Goal: Task Accomplishment & Management: Manage account settings

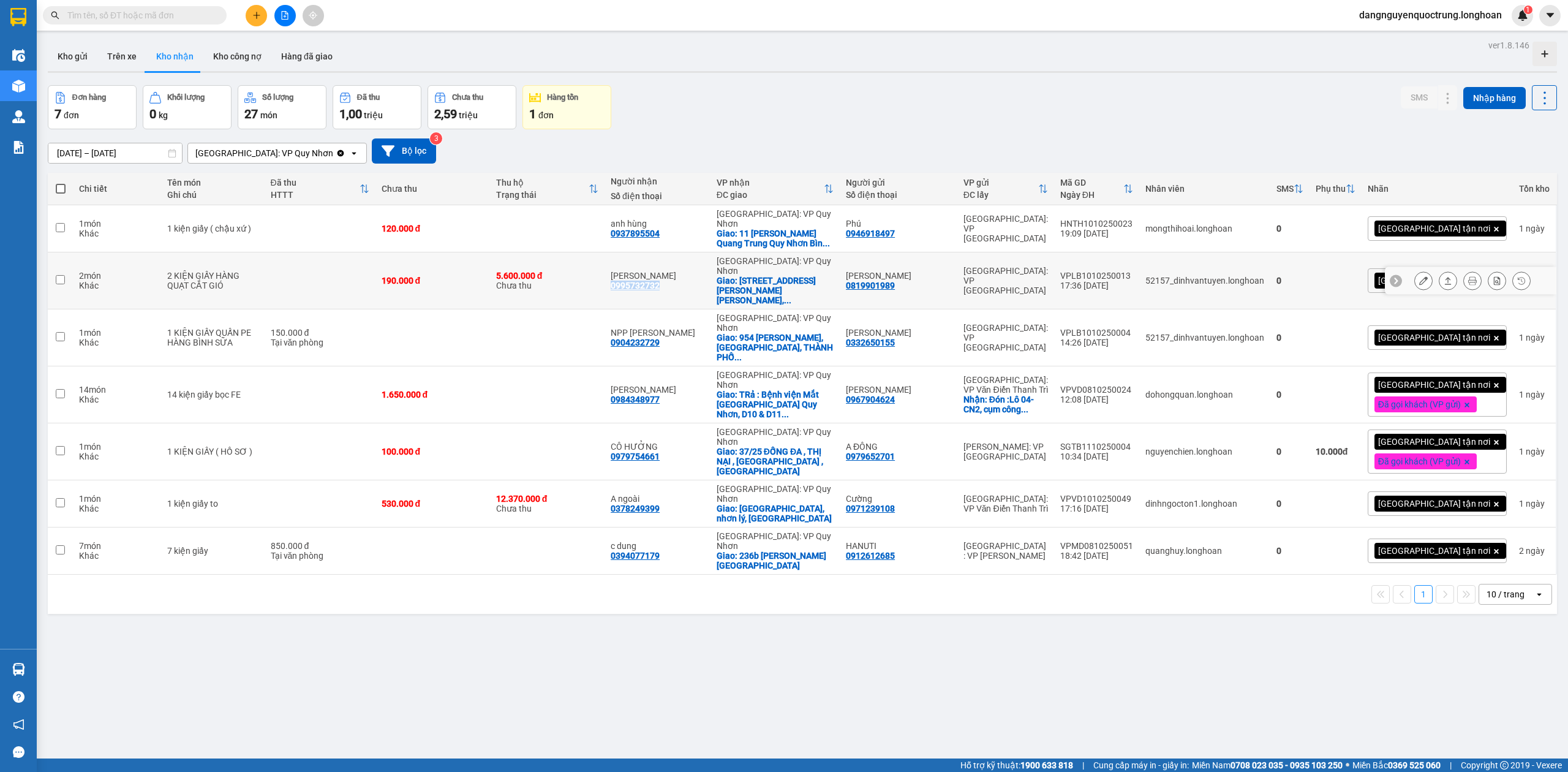
drag, startPoint x: 640, startPoint y: 276, endPoint x: 688, endPoint y: 284, distance: 48.7
click at [688, 284] on td "HOÀI NGÔ 0995732732" at bounding box center [657, 281] width 106 height 57
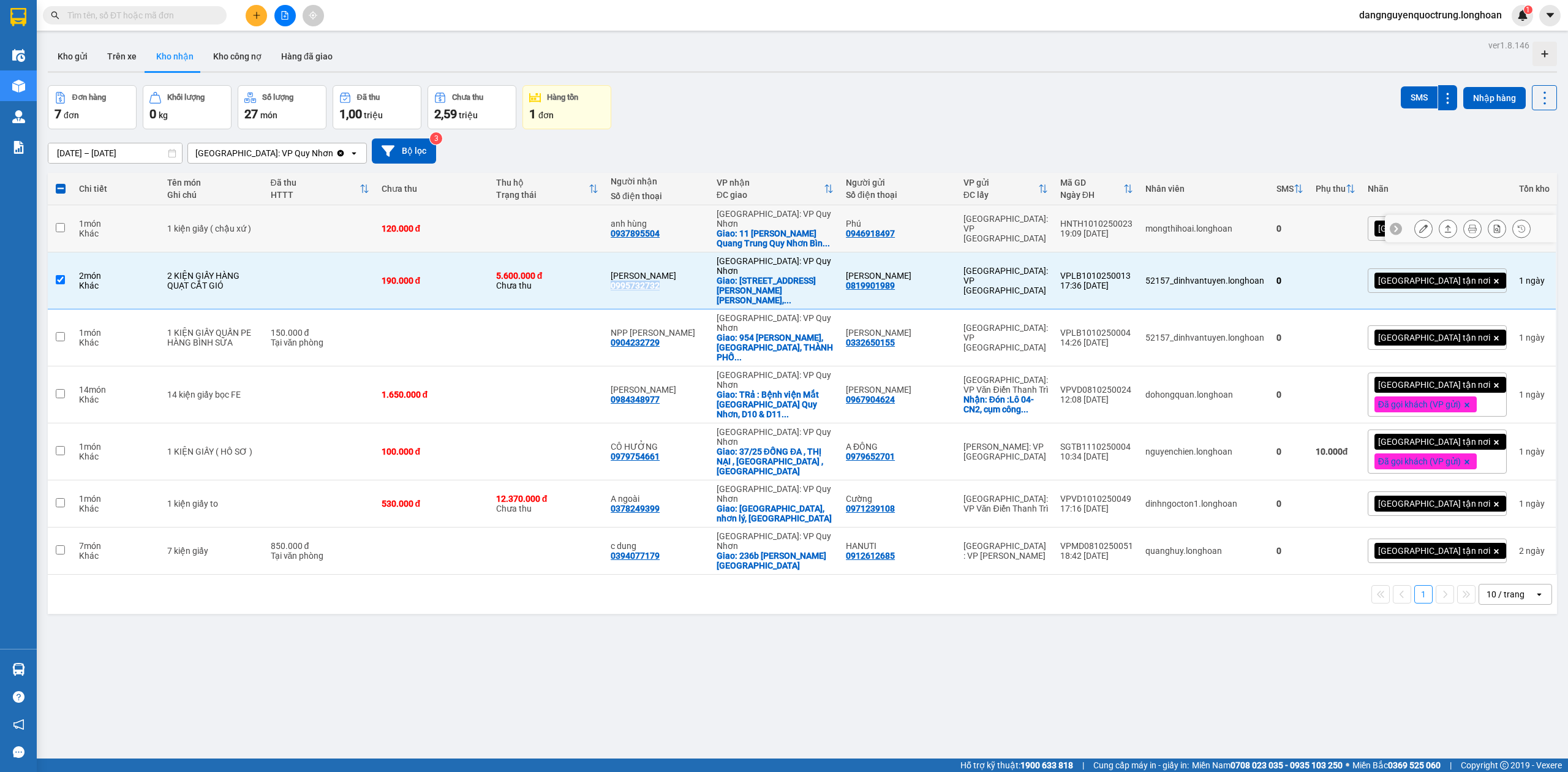
copy div "0995732732"
drag, startPoint x: 875, startPoint y: 278, endPoint x: 924, endPoint y: 278, distance: 49.0
click at [924, 278] on div "ANH TIẾN 0819901989" at bounding box center [899, 280] width 105 height 20
checkbox input "false"
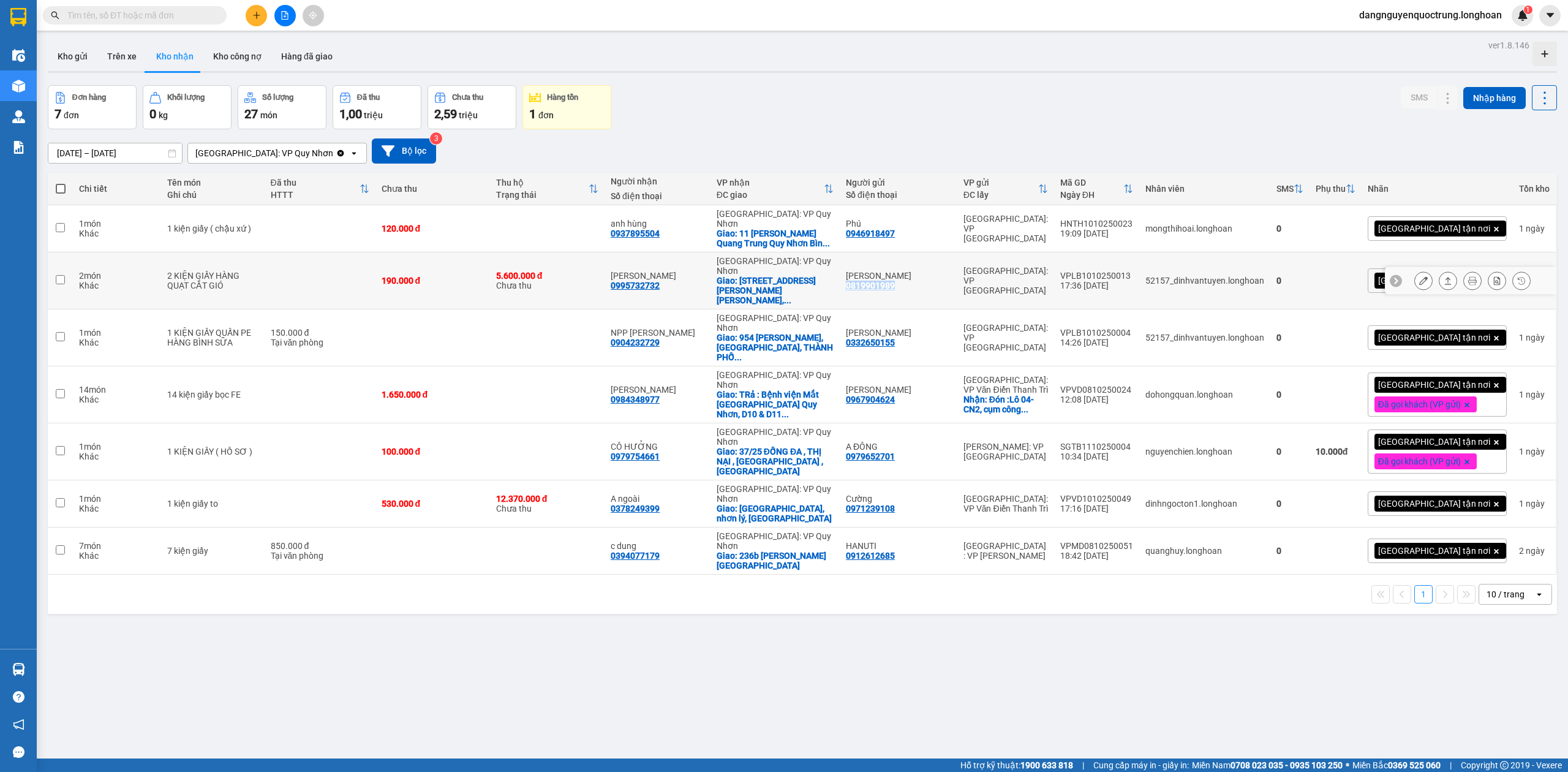
copy div "0819901989"
click at [1468, 276] on icon at bounding box center [1473, 281] width 9 height 9
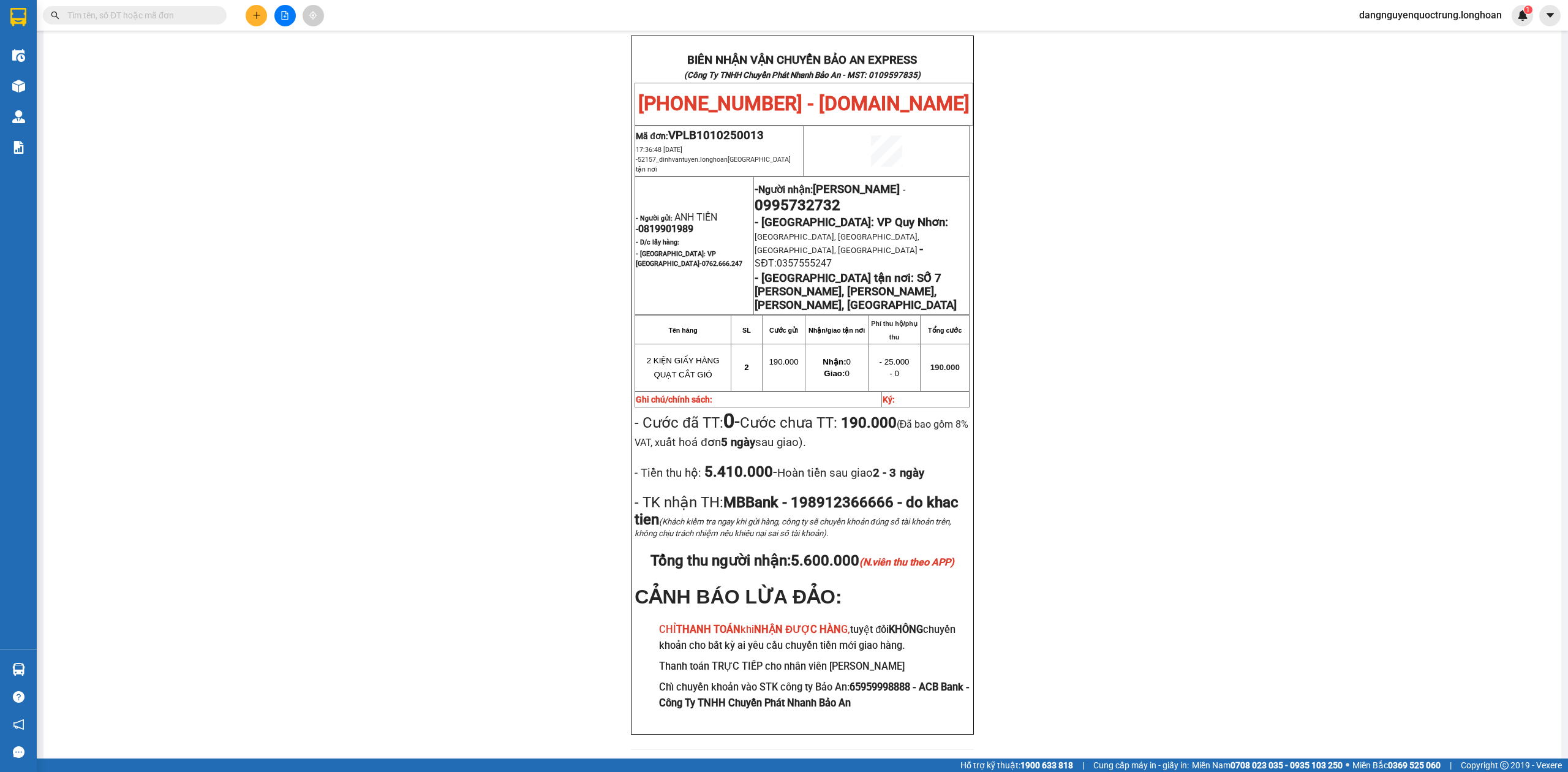
scroll to position [65, 0]
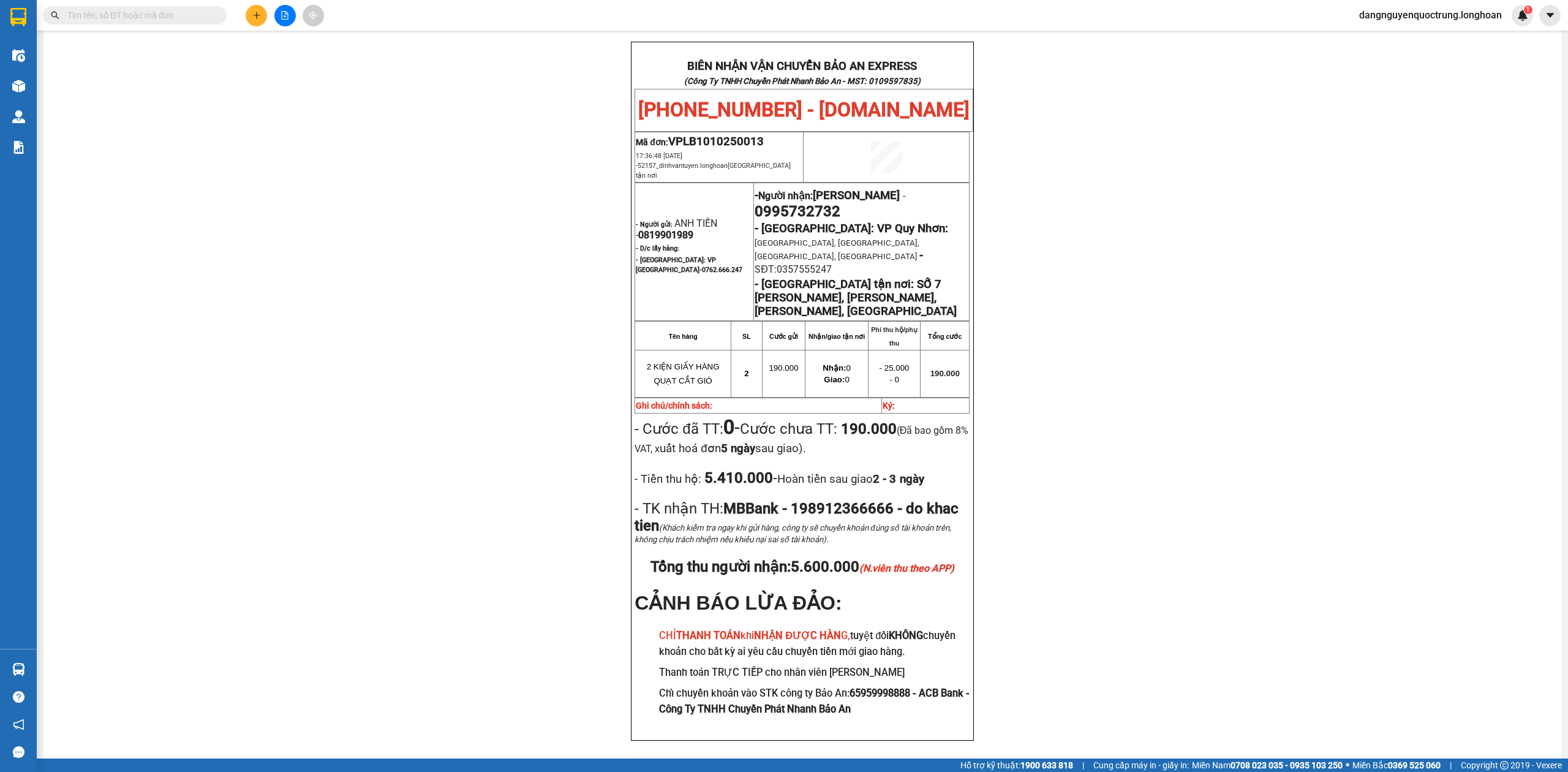
click at [383, 473] on div "BIÊN NHẬN VẬN CHUYỂN BẢO AN EXPRESS (Công Ty TNHH Chuyển Phát Nhanh Bảo An - MS…" at bounding box center [802, 406] width 1488 height 729
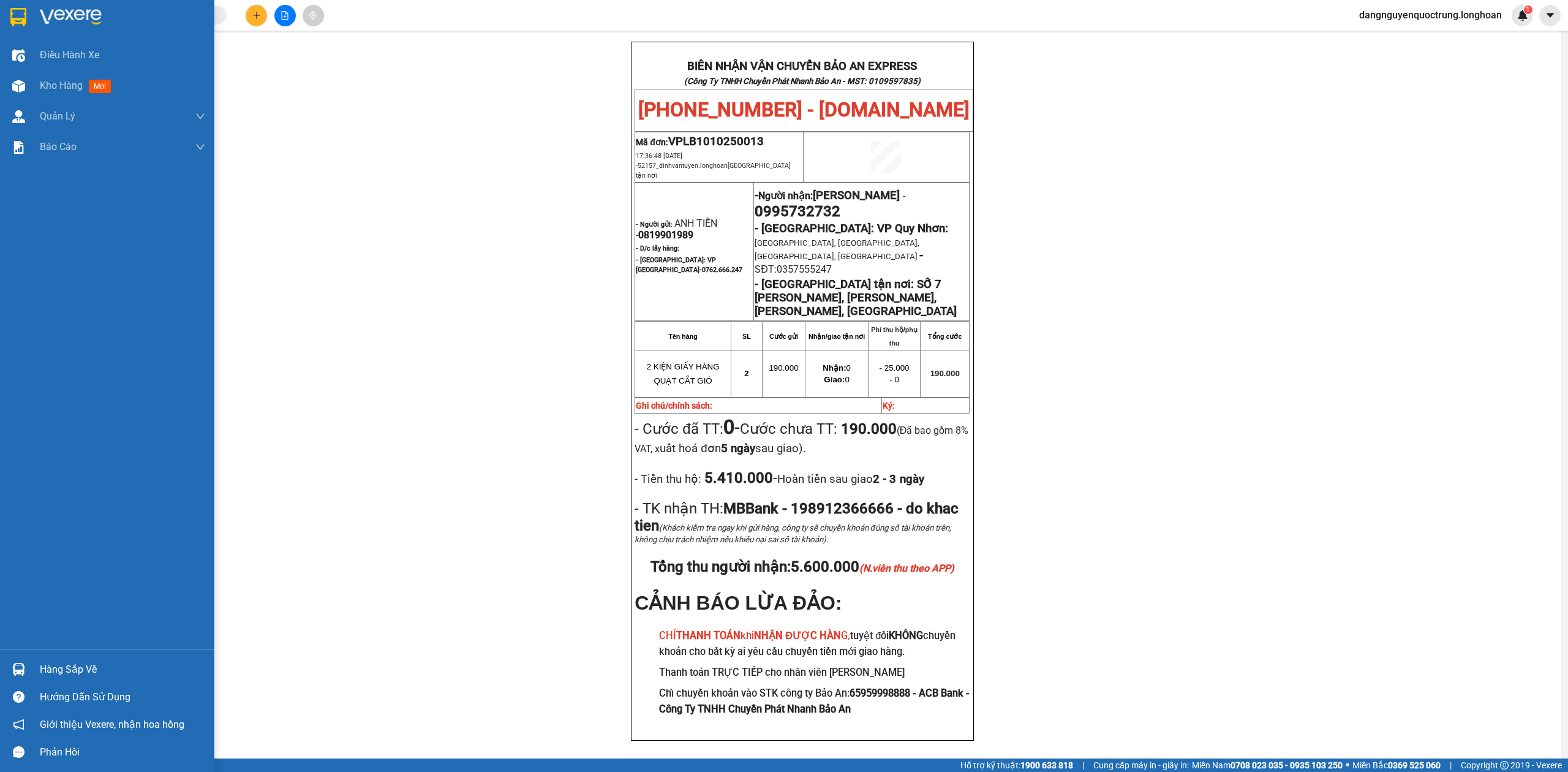
click at [11, 13] on img at bounding box center [18, 17] width 16 height 18
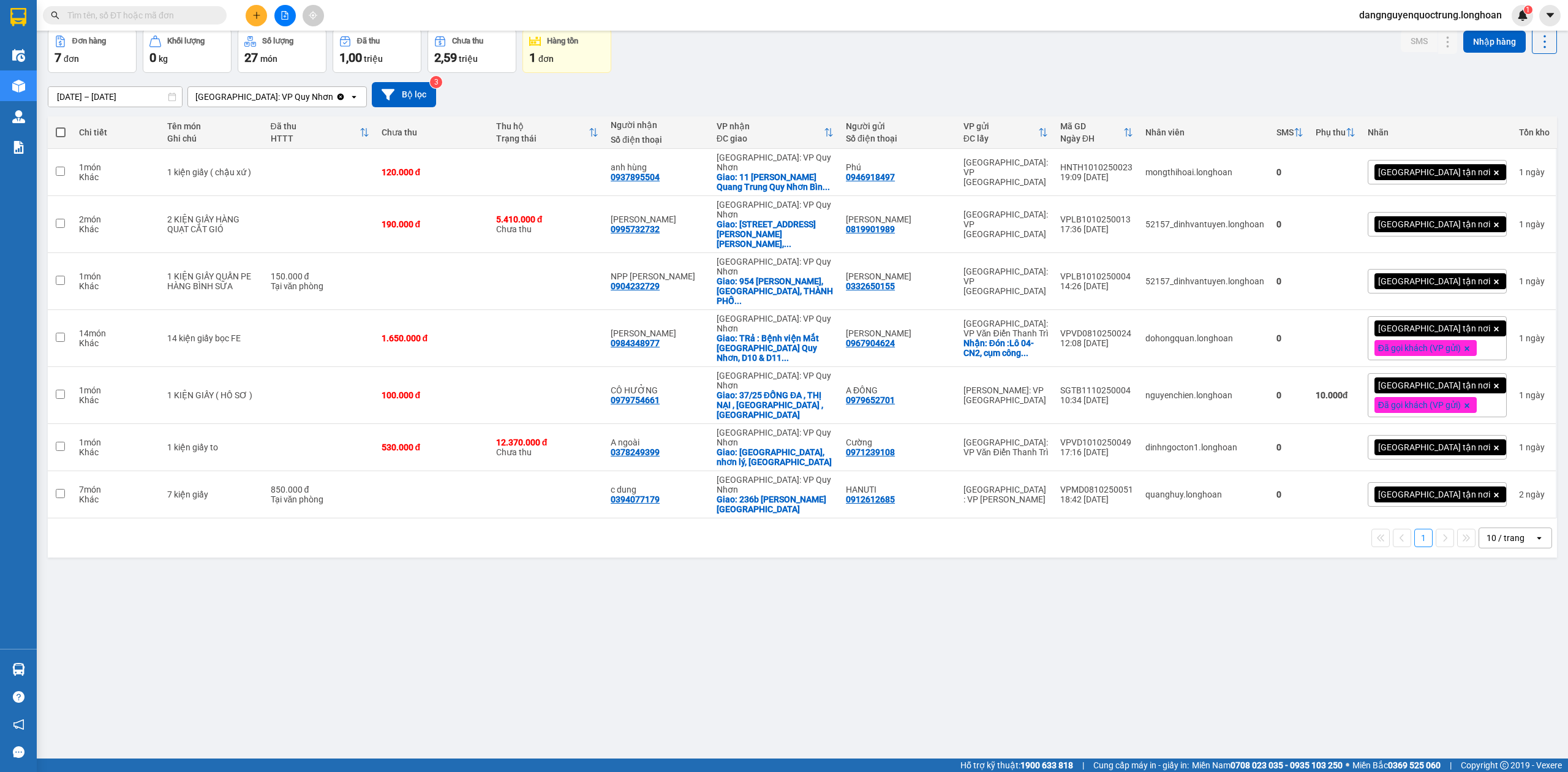
scroll to position [56, 0]
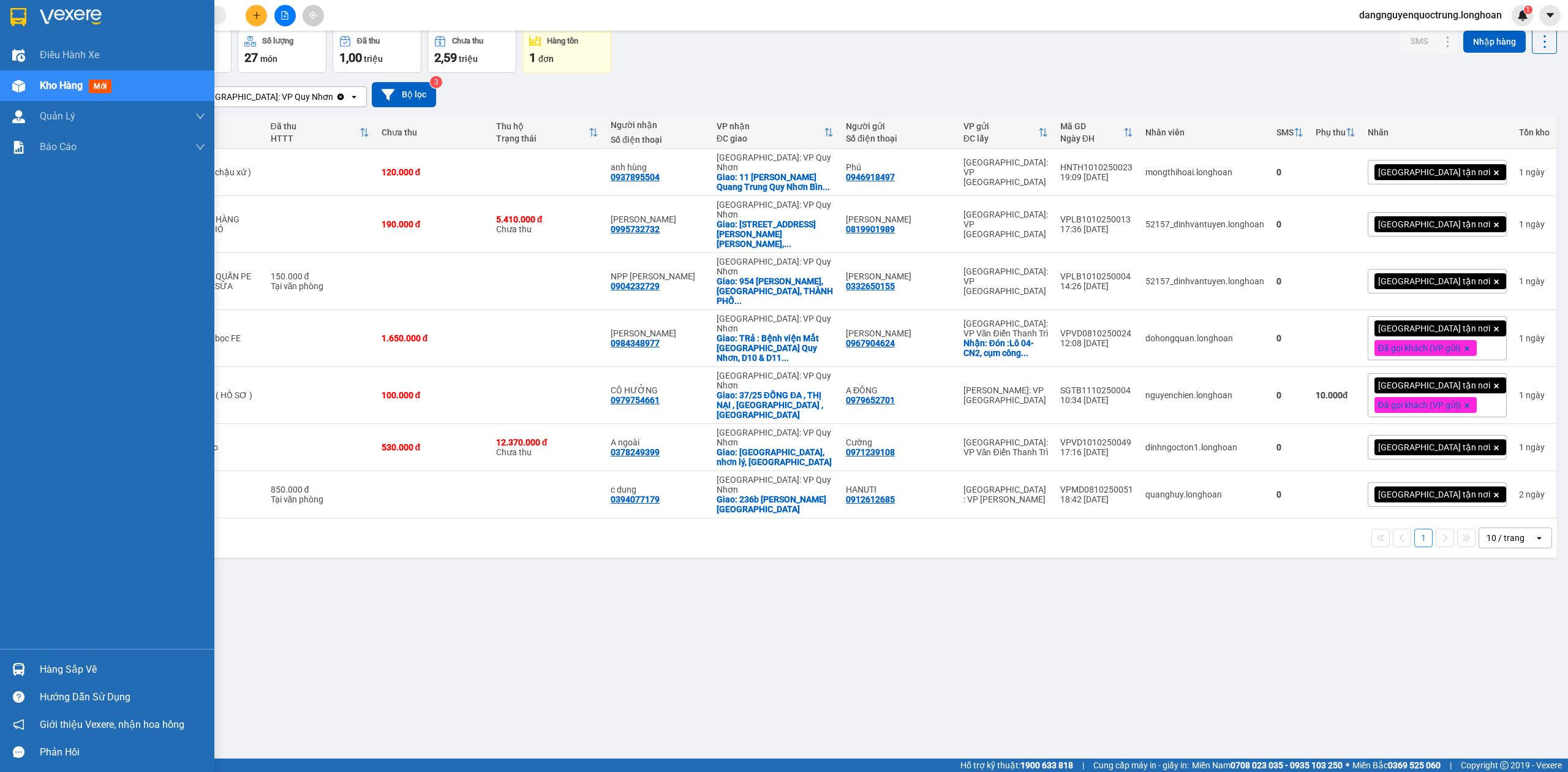
click at [12, 661] on div at bounding box center [19, 670] width 21 height 21
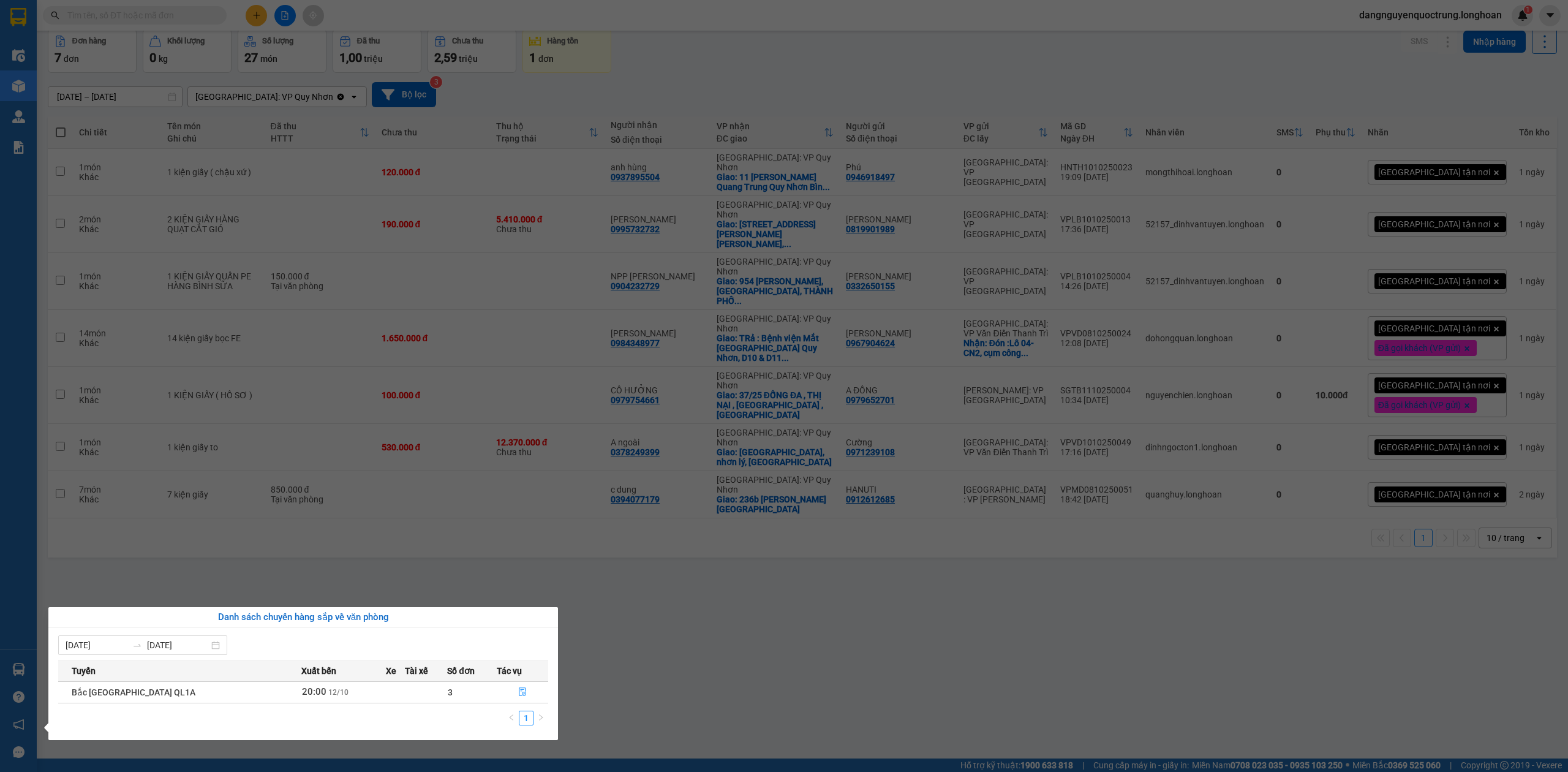
click at [682, 682] on section "Kết quả tìm kiếm ( 0 ) Bộ lọc No Data dangnguyenquoctrung.longhoan 1 Điều hành …" at bounding box center [784, 386] width 1568 height 772
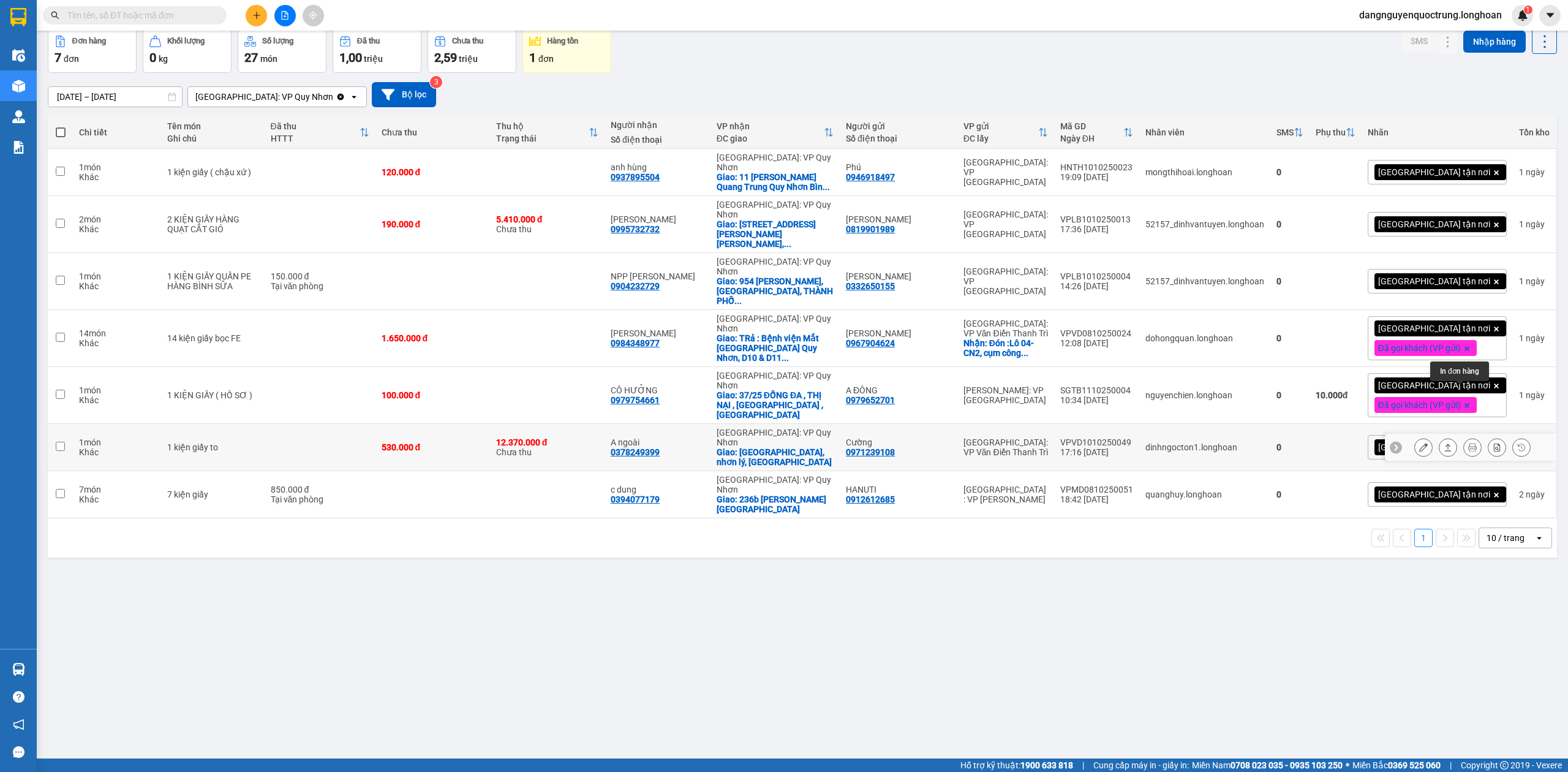
click at [1468, 437] on button at bounding box center [1472, 448] width 17 height 21
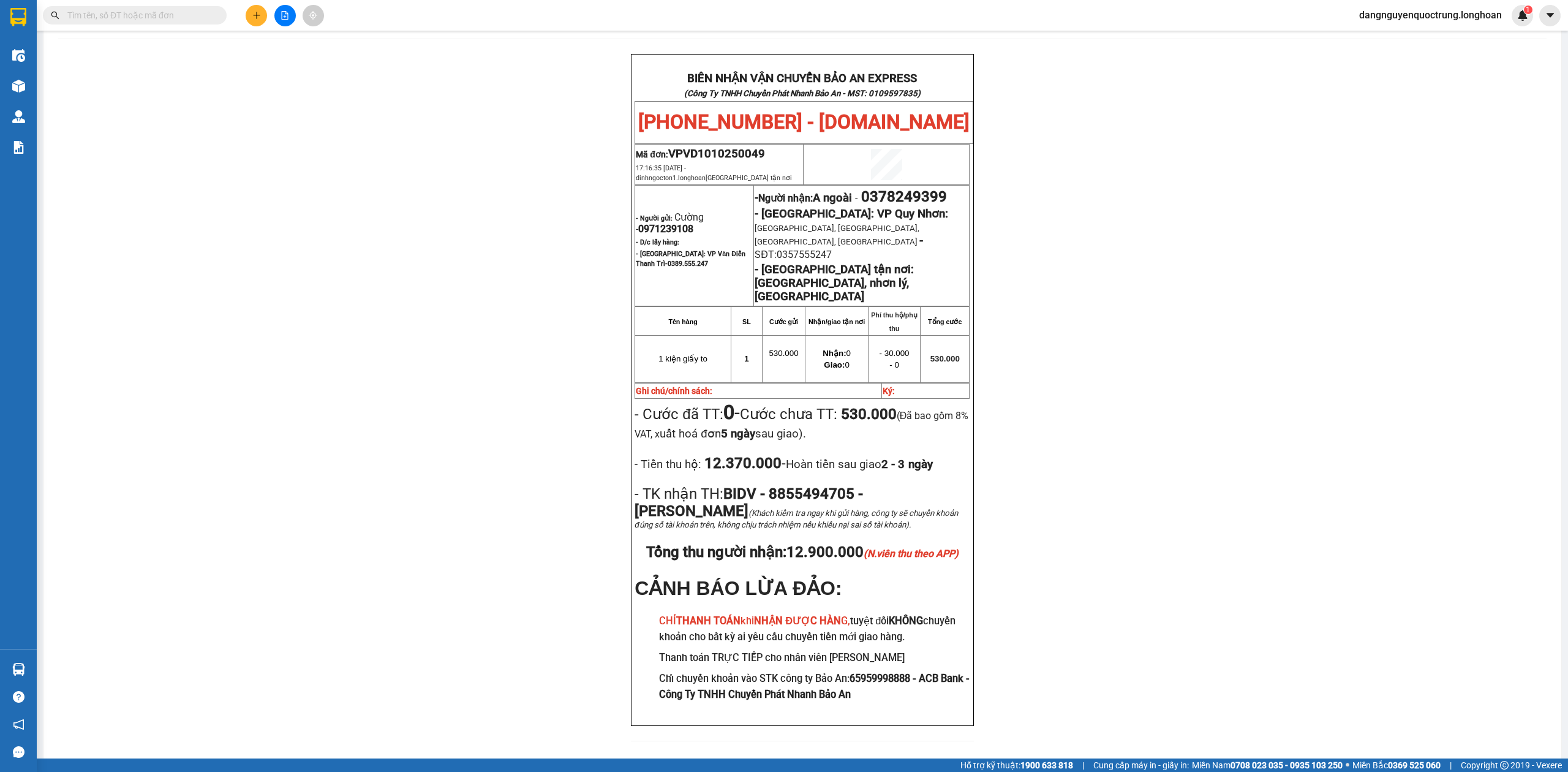
scroll to position [52, 0]
drag, startPoint x: 667, startPoint y: 157, endPoint x: 767, endPoint y: 162, distance: 100.1
click at [767, 162] on p "Mã đơn: VPVD1010250049" at bounding box center [719, 155] width 167 height 13
copy span "VPVD1010250049"
click at [333, 237] on div "BIÊN NHẬN VẬN CHUYỂN BẢO AN EXPRESS (Công Ty TNHH Chuyển Phát Nhanh Bảo An - MS…" at bounding box center [802, 406] width 1488 height 703
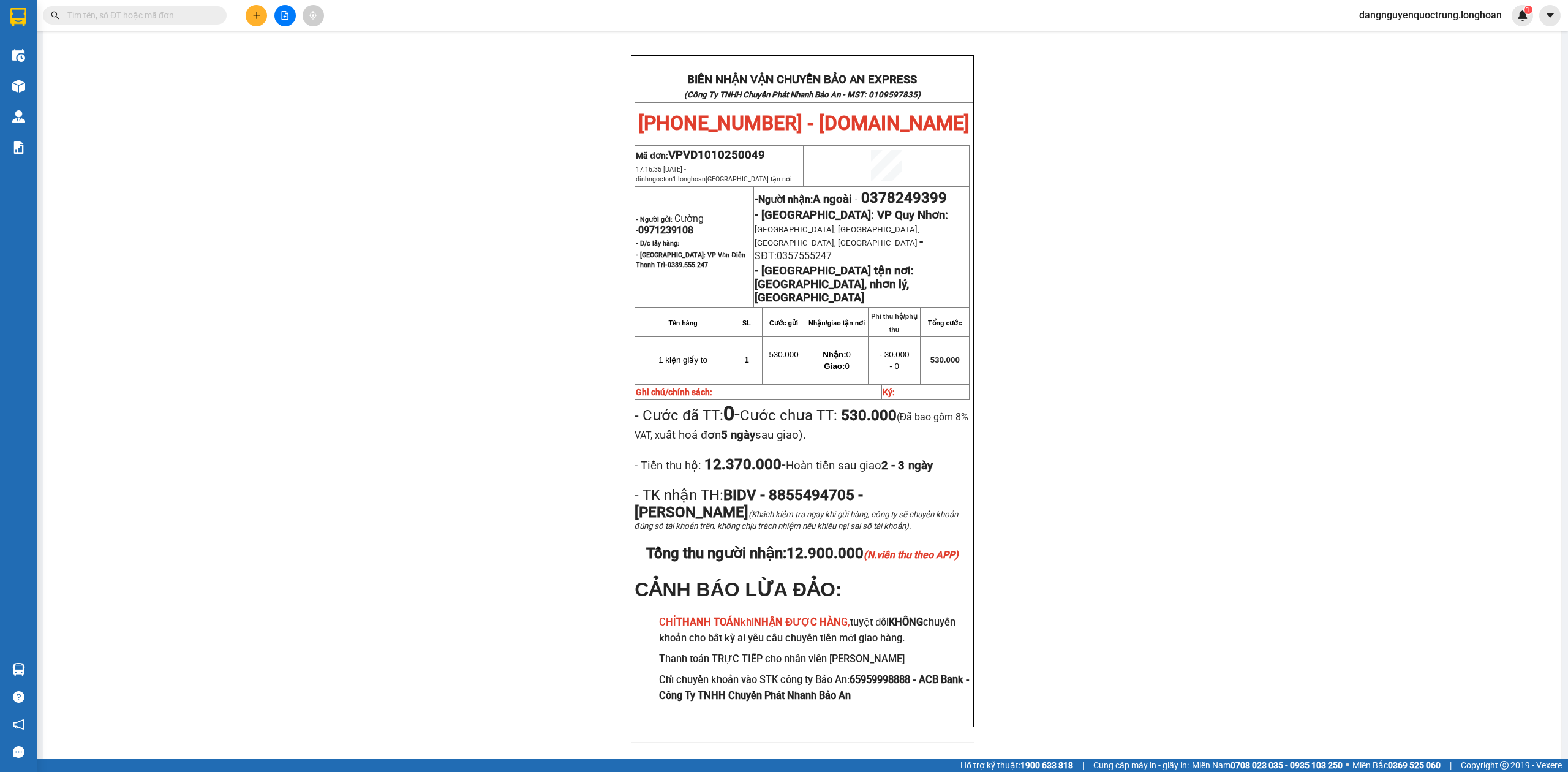
scroll to position [0, 0]
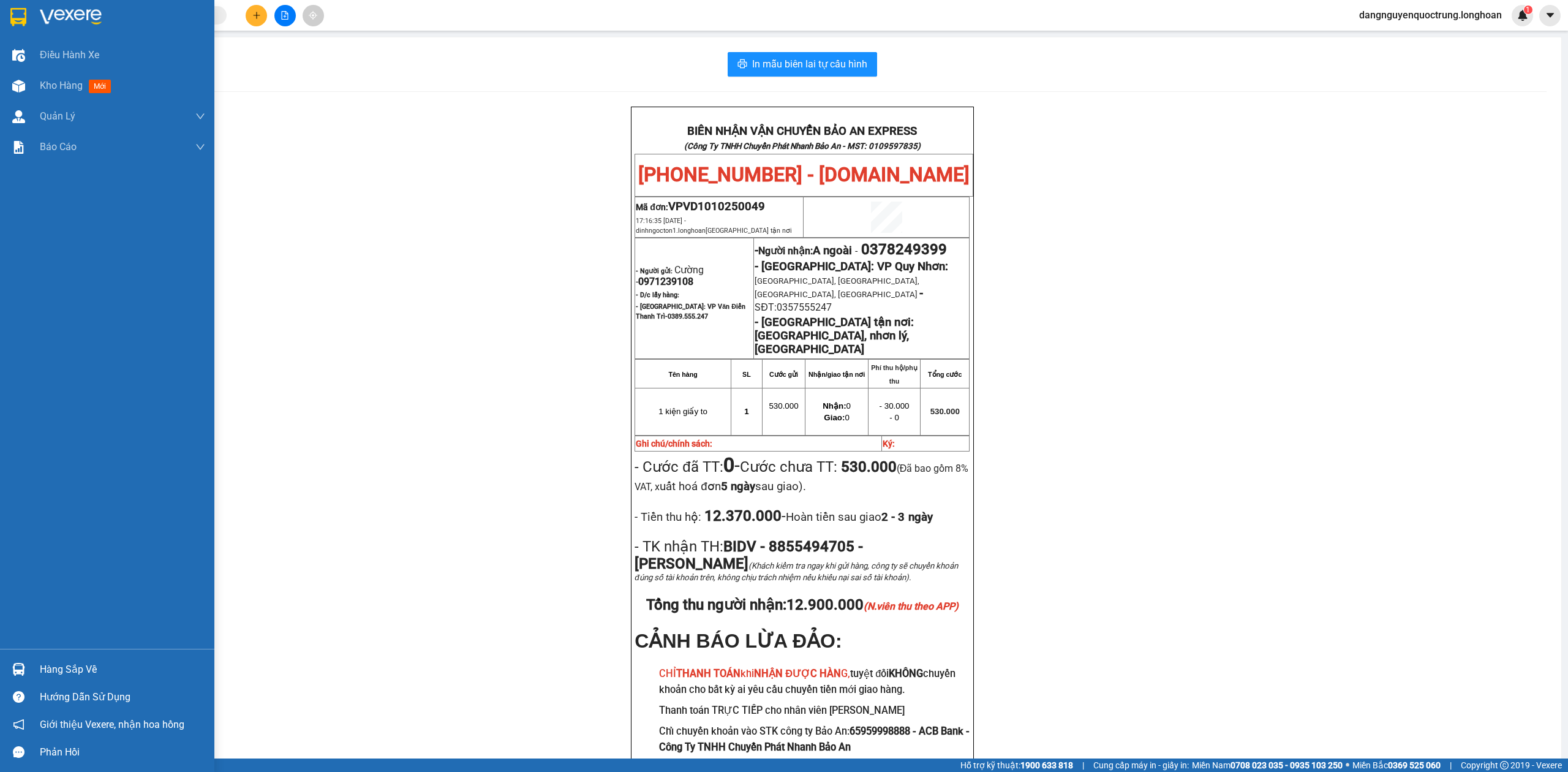
click at [18, 18] on img at bounding box center [18, 17] width 16 height 18
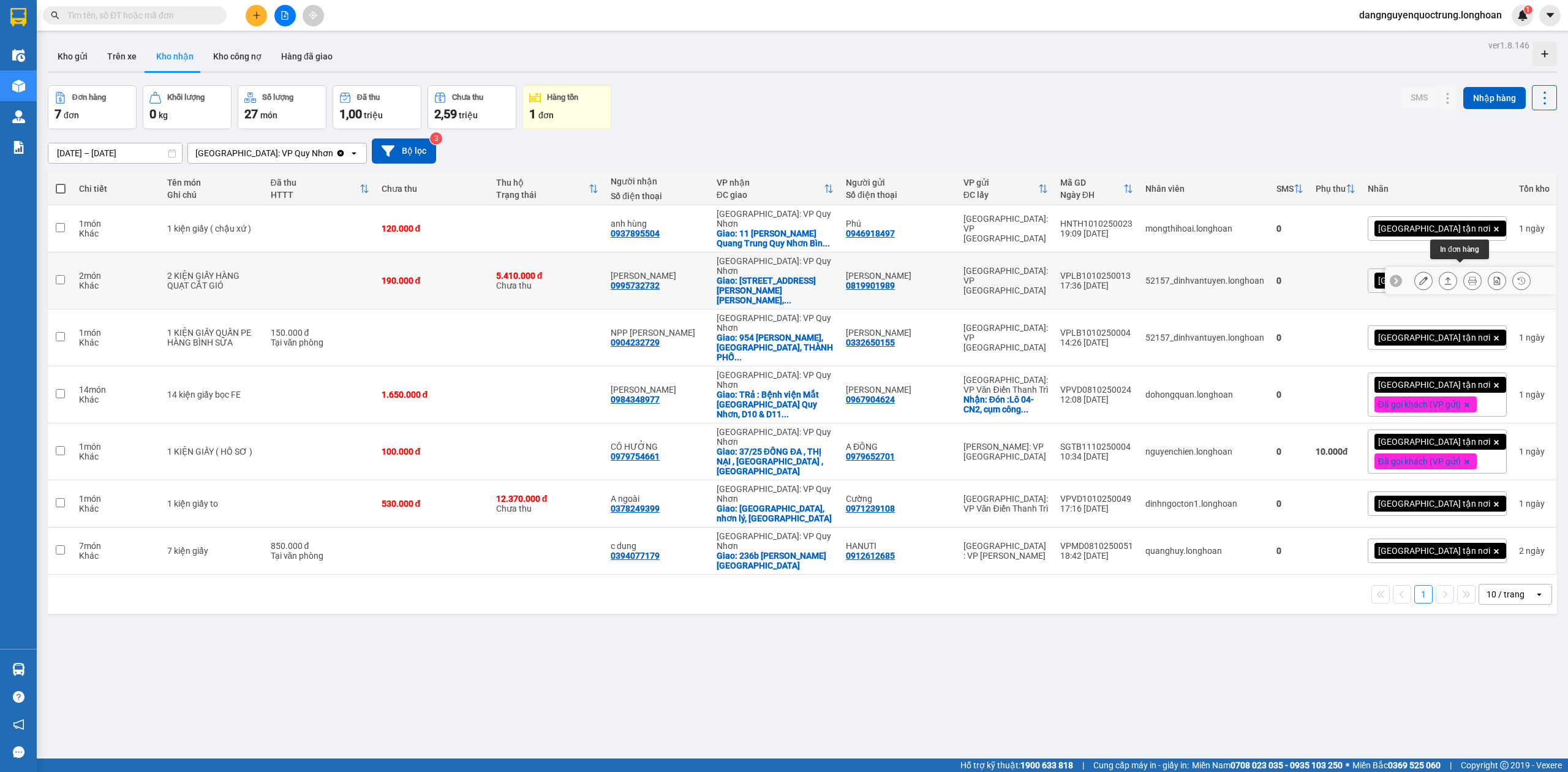
click at [1468, 276] on icon at bounding box center [1473, 281] width 9 height 9
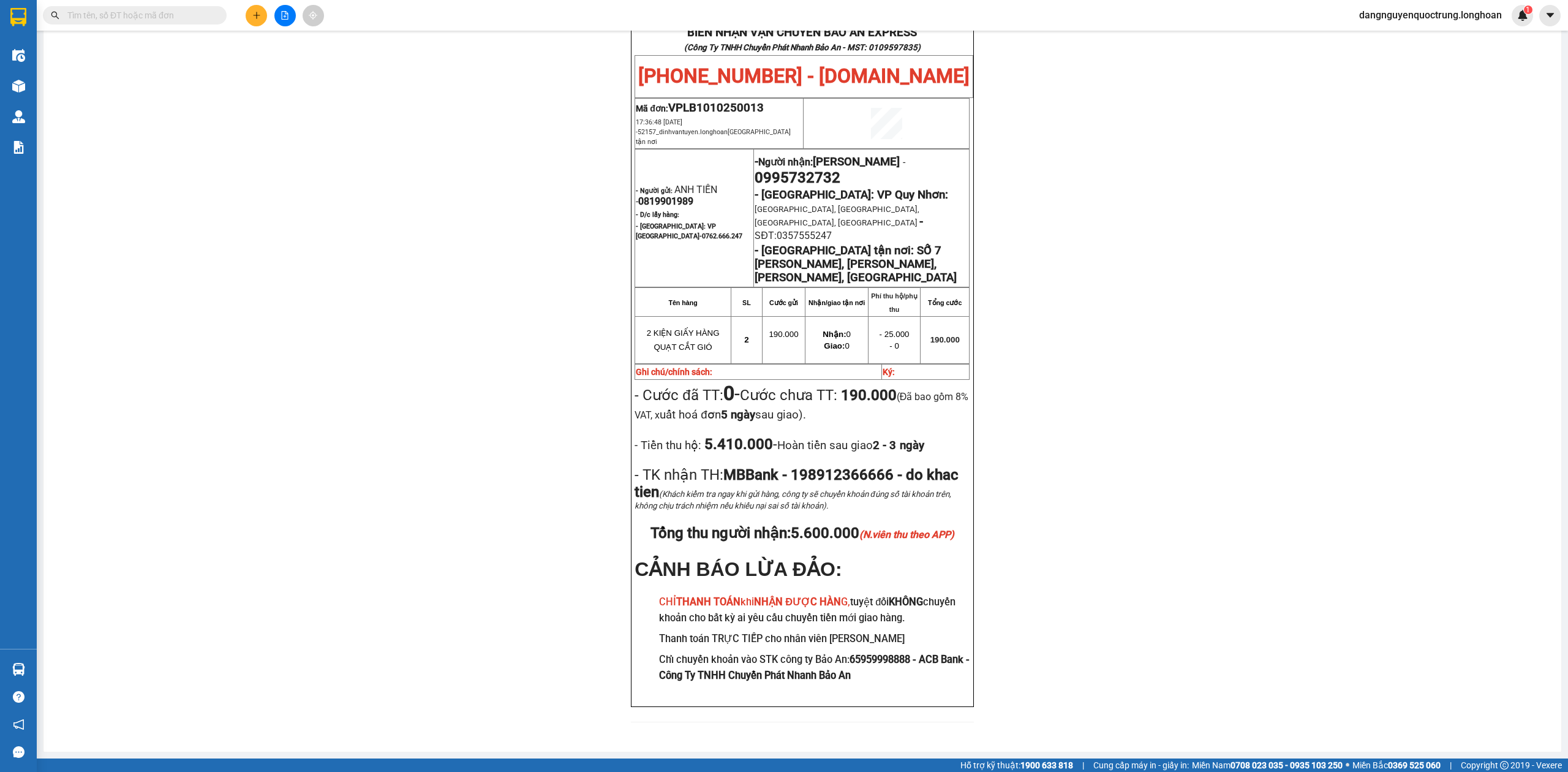
scroll to position [114, 0]
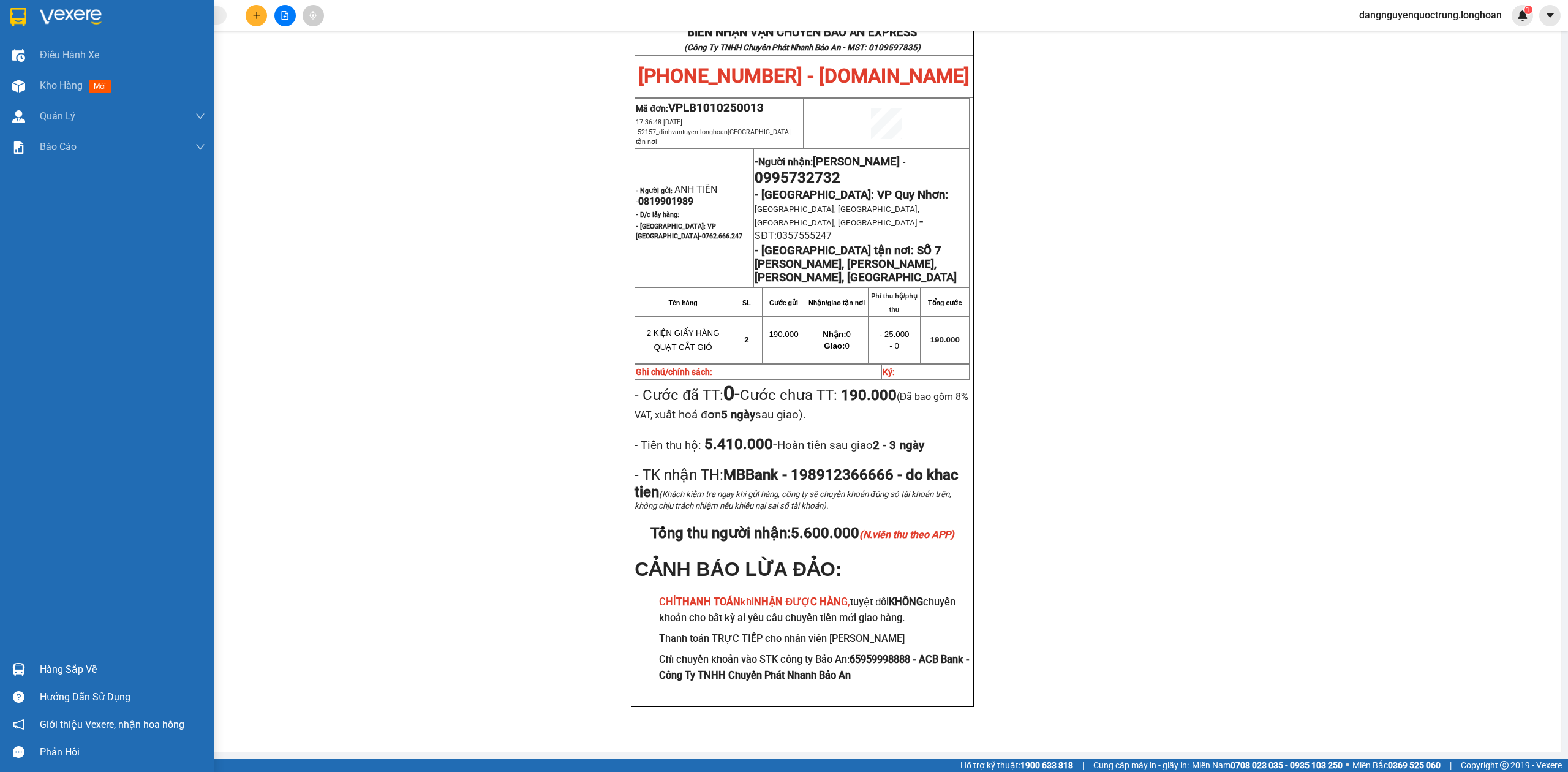
click at [8, 15] on div at bounding box center [19, 17] width 21 height 21
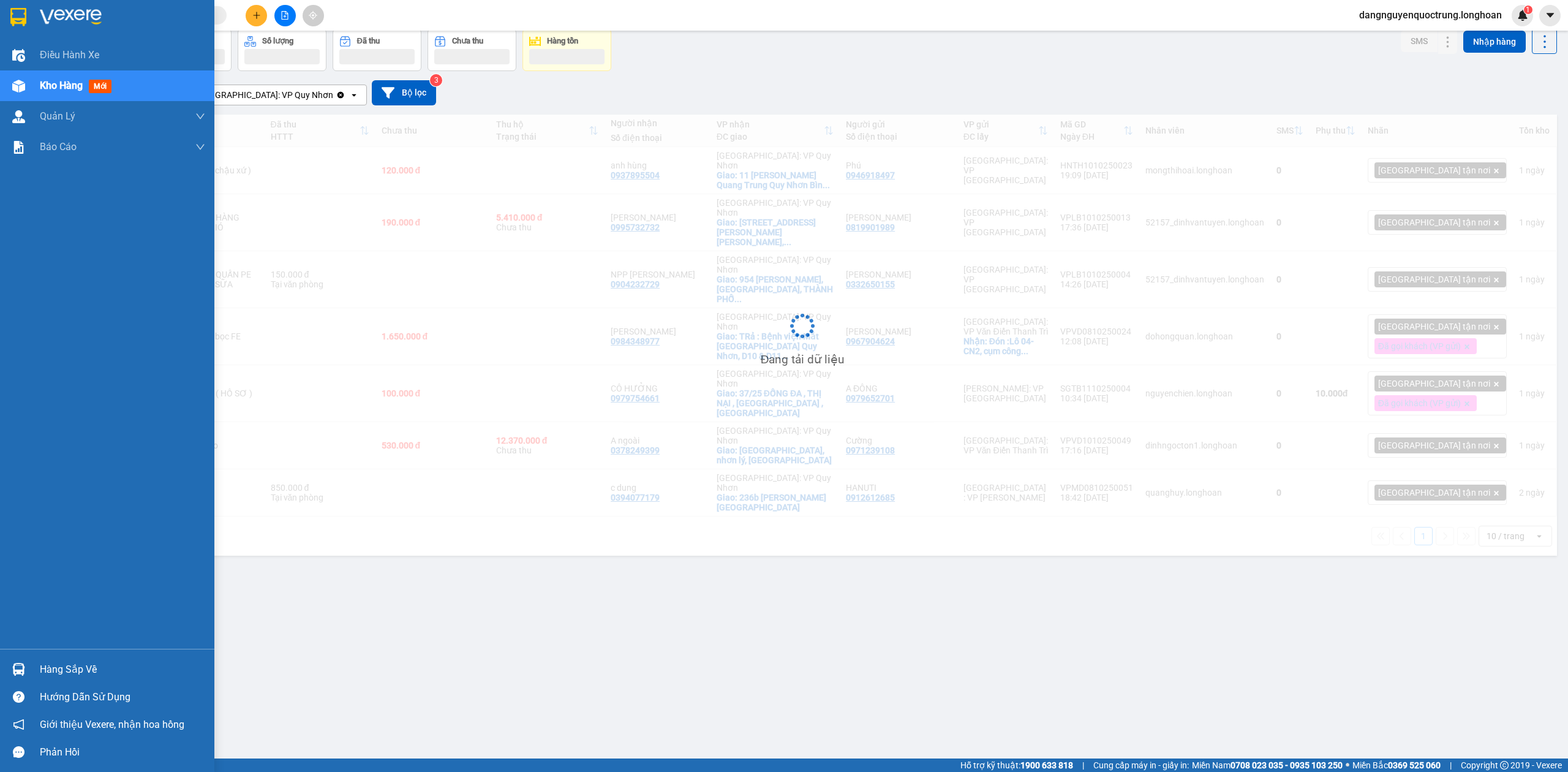
scroll to position [56, 0]
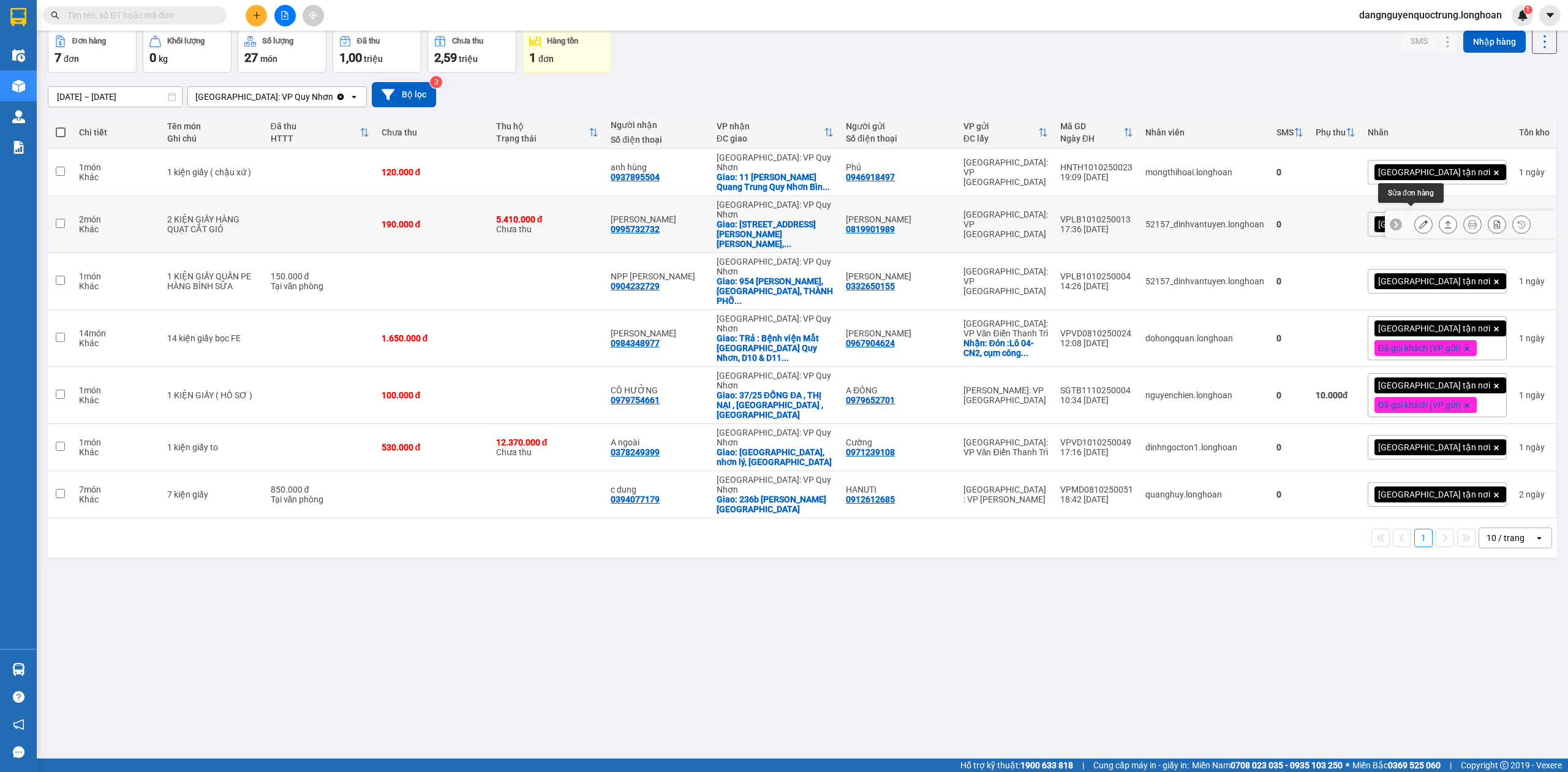
click at [1419, 220] on icon at bounding box center [1424, 225] width 9 height 9
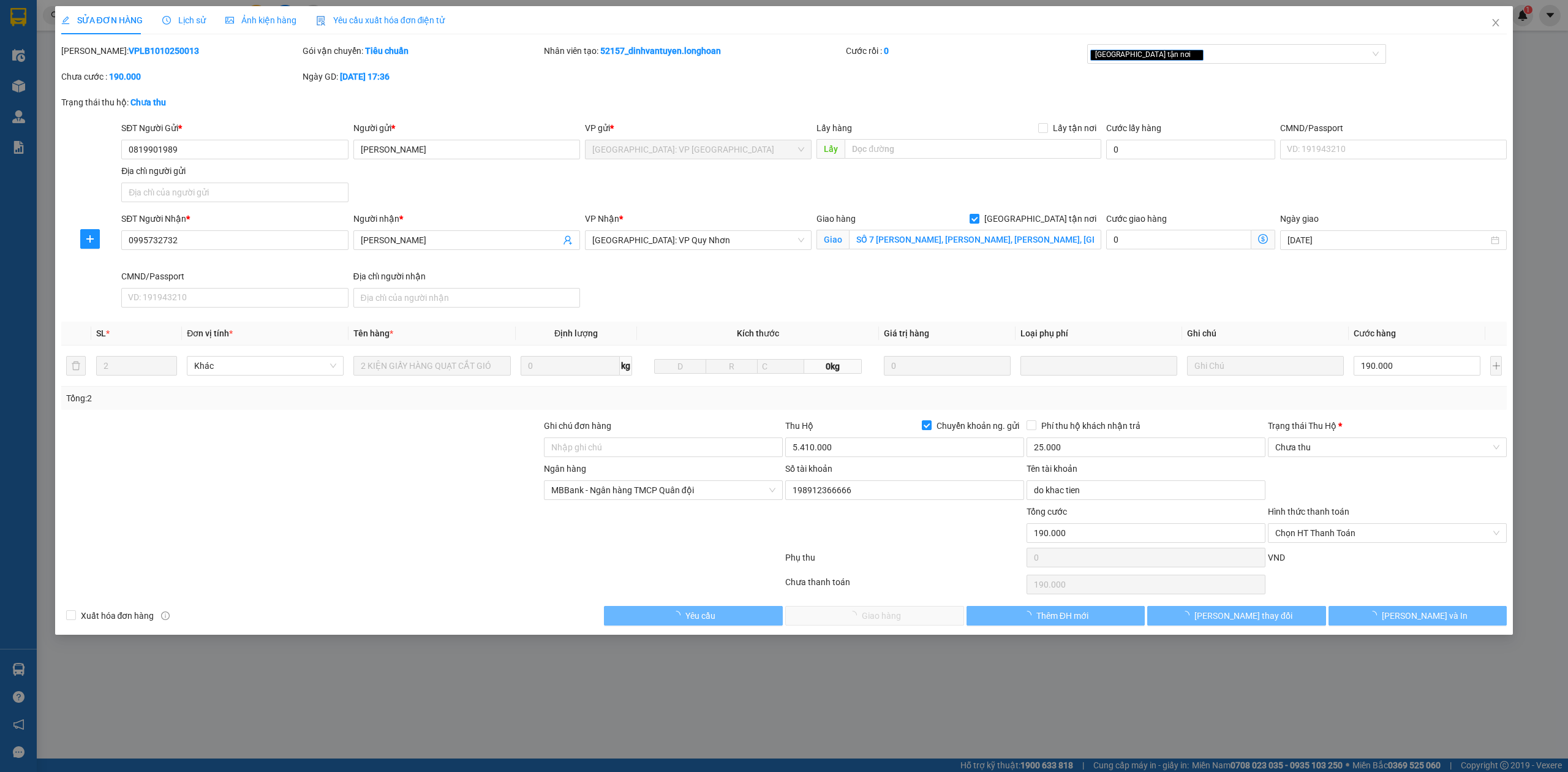
type input "0819901989"
type input "[PERSON_NAME]"
type input "0995732732"
type input "[PERSON_NAME]"
checkbox input "true"
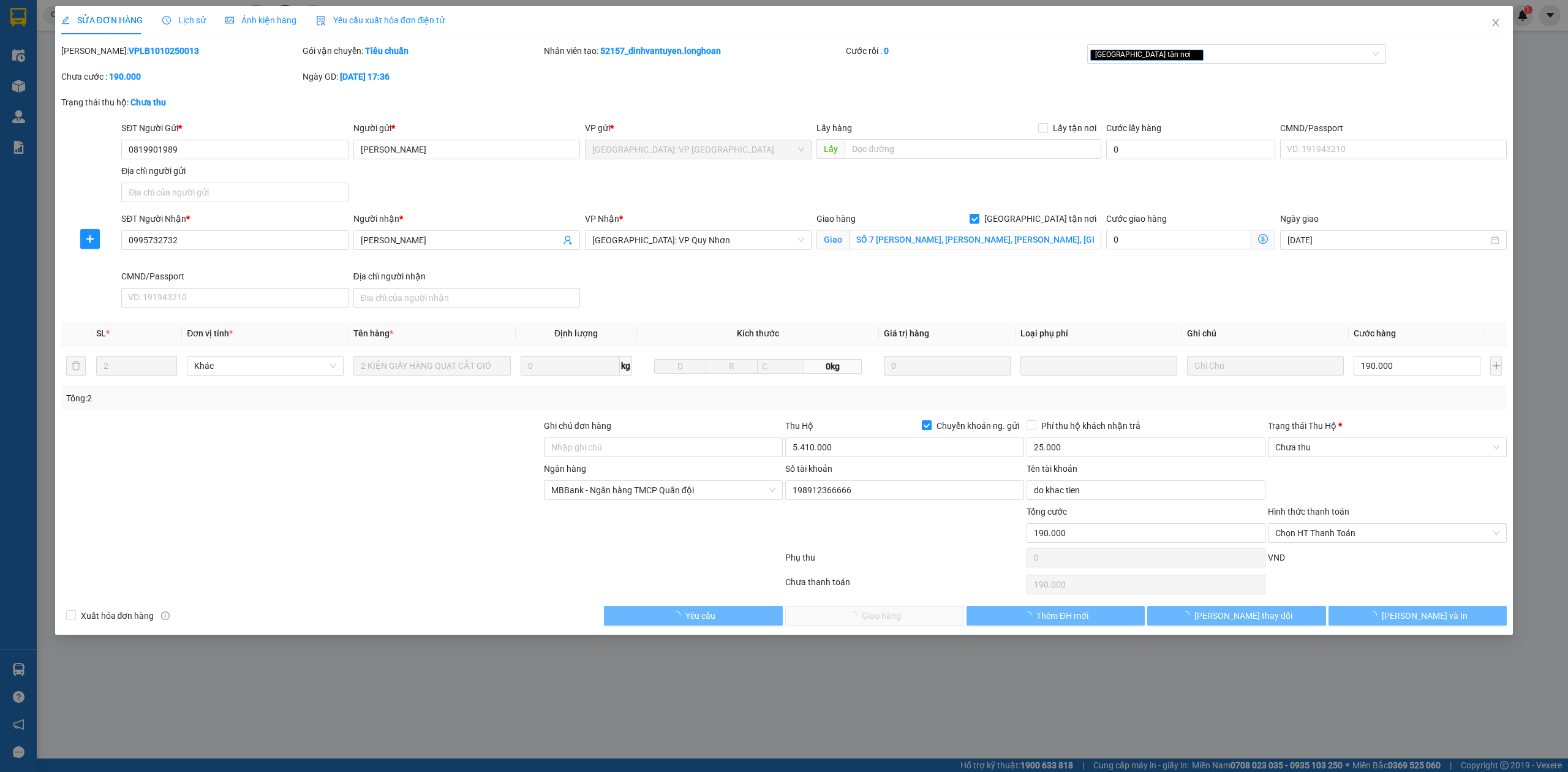
type input "SỐ 7 [PERSON_NAME], [PERSON_NAME], [PERSON_NAME], [GEOGRAPHIC_DATA]"
type input "190.000"
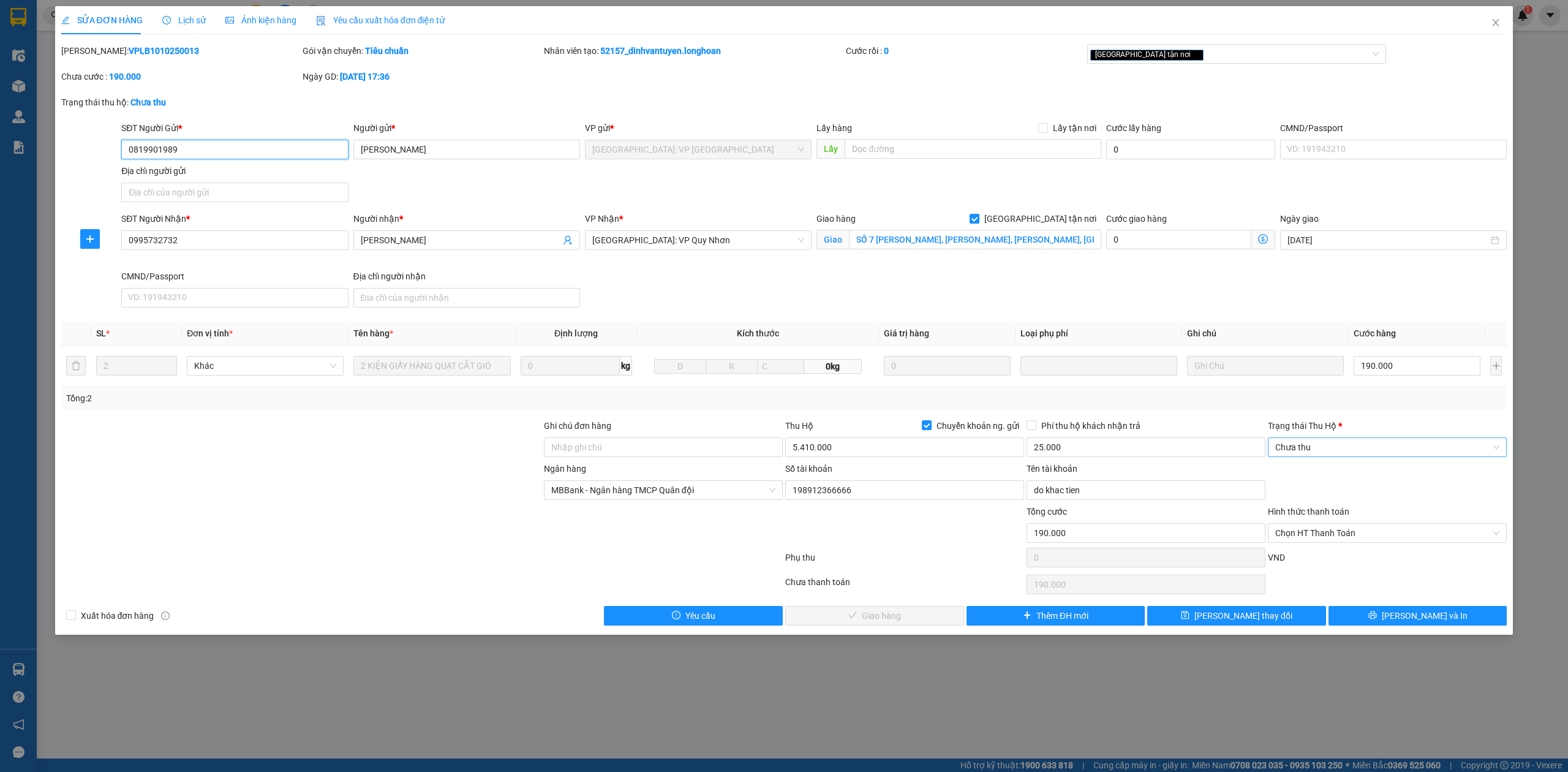
click at [1373, 456] on span "Chưa thu" at bounding box center [1387, 447] width 224 height 18
click at [1352, 513] on div "VP đã thu" at bounding box center [1387, 513] width 224 height 13
click at [1390, 532] on span "Chọn HT Thanh Toán" at bounding box center [1387, 533] width 224 height 18
click at [1360, 557] on div "Tại văn phòng" at bounding box center [1387, 560] width 224 height 13
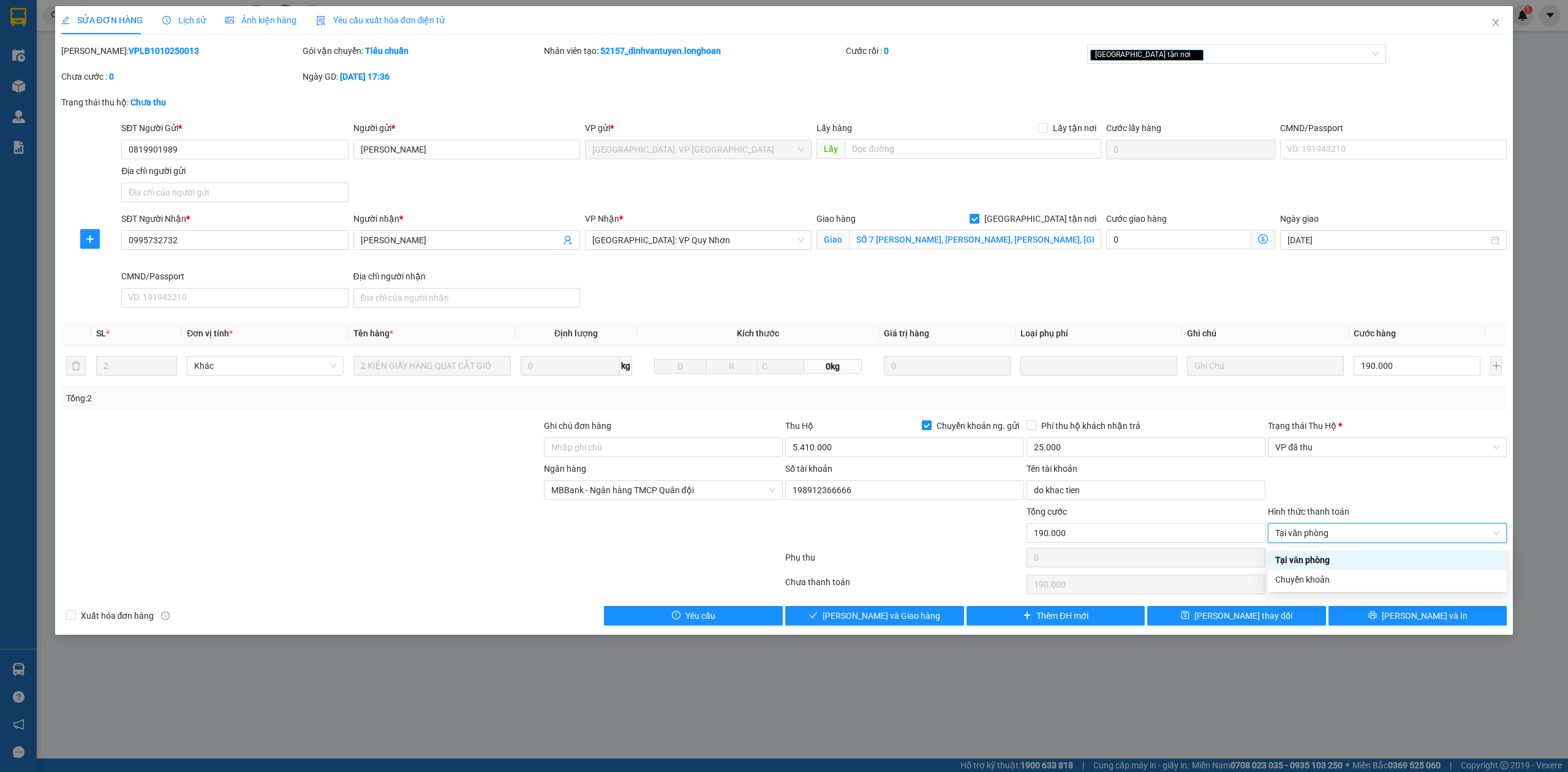
type input "0"
click at [909, 618] on span "[PERSON_NAME] và Giao hàng" at bounding box center [881, 615] width 117 height 13
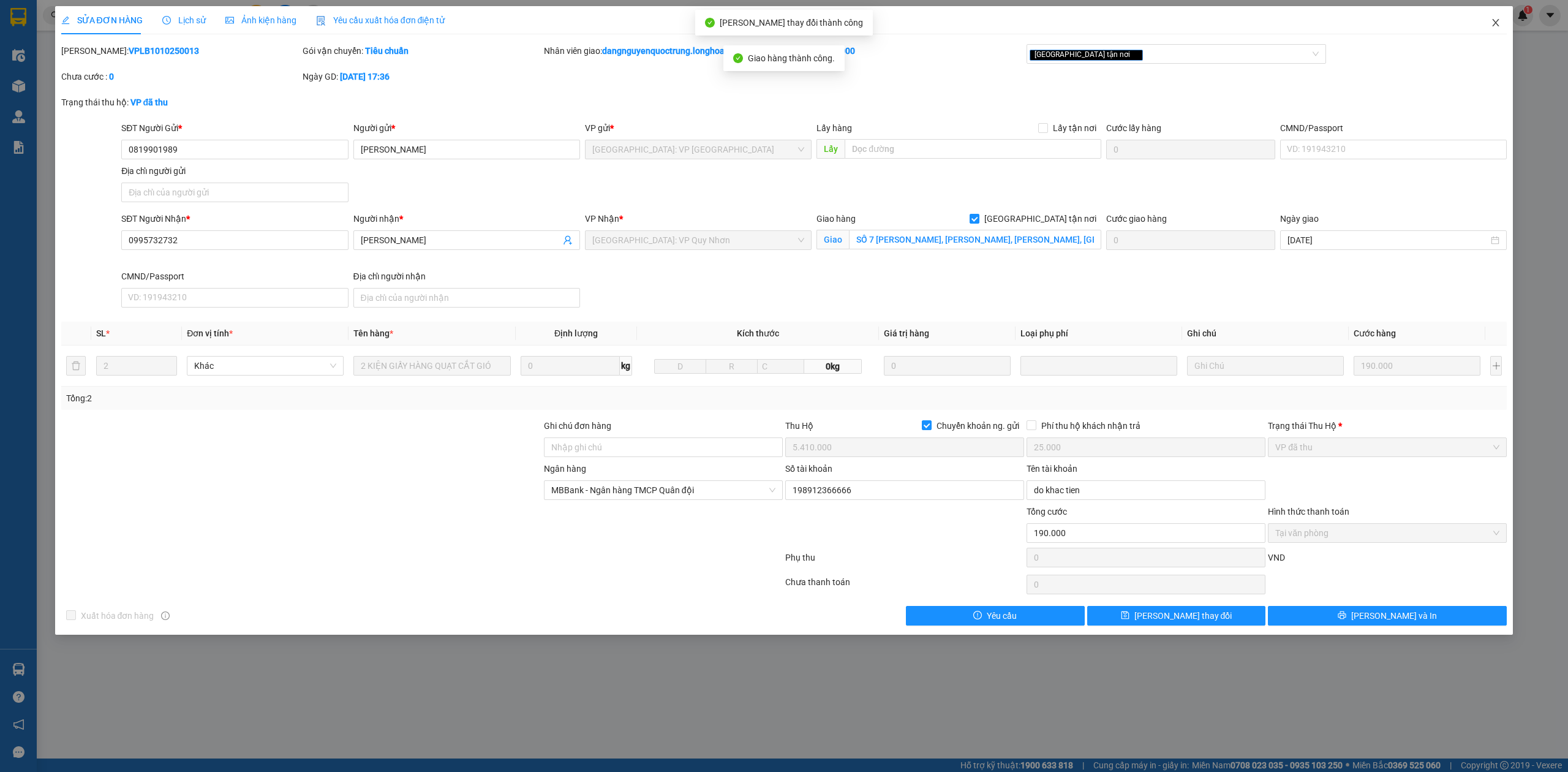
click at [1495, 23] on icon "close" at bounding box center [1496, 23] width 10 height 10
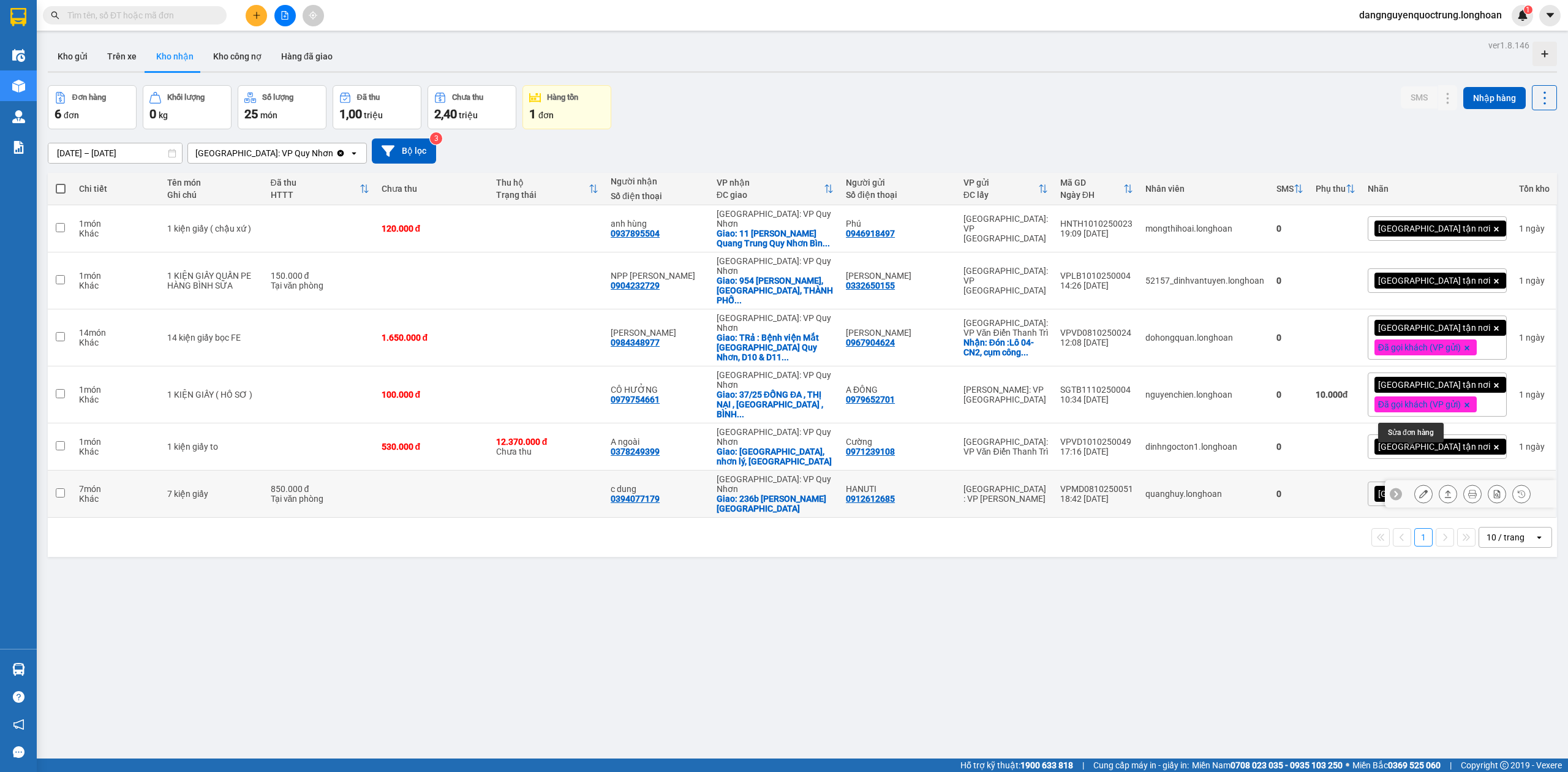
click at [1419, 490] on icon at bounding box center [1424, 494] width 9 height 9
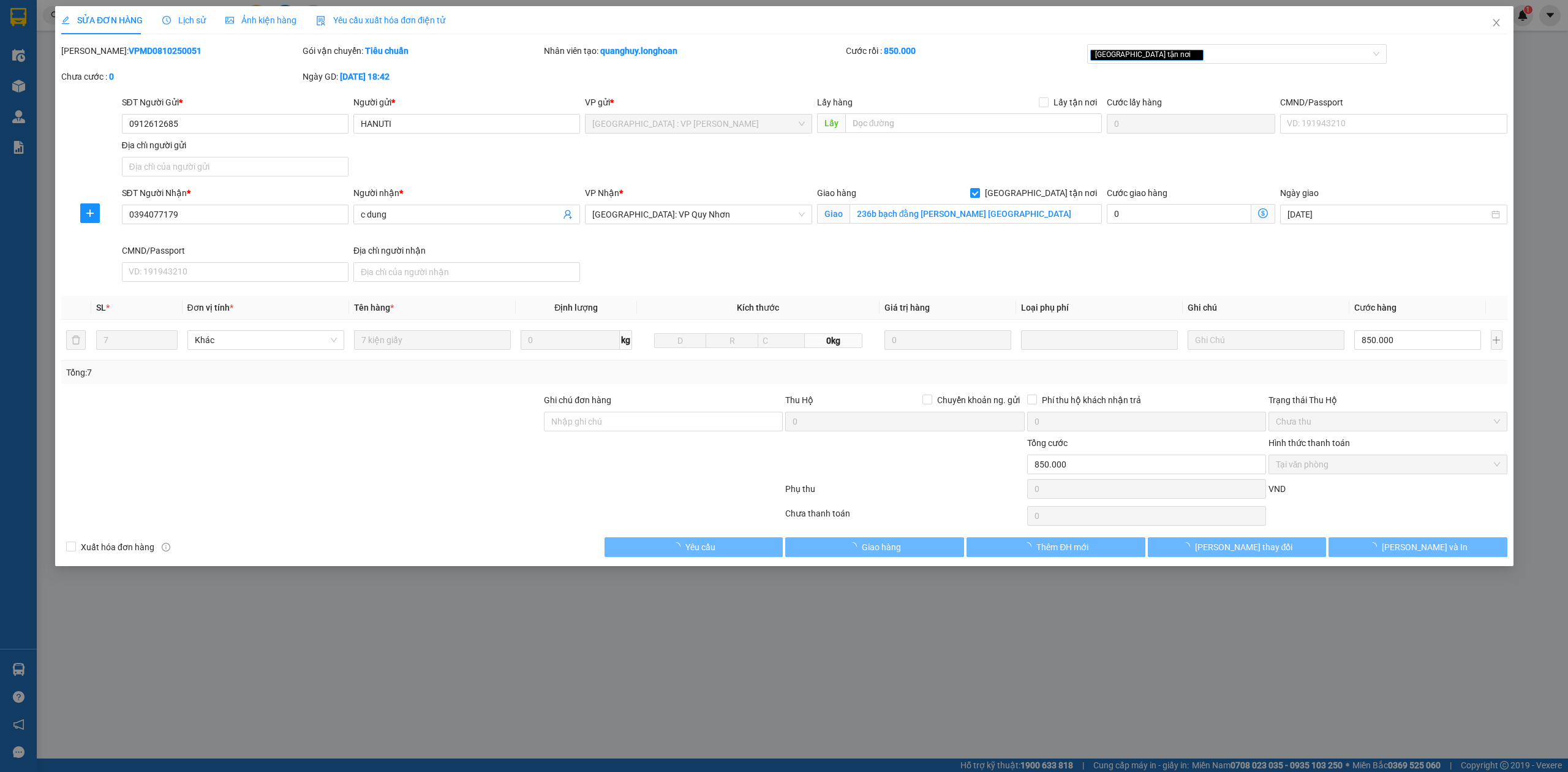
type input "0912612685"
type input "HANUTI"
type input "0394077179"
type input "c dung"
checkbox input "true"
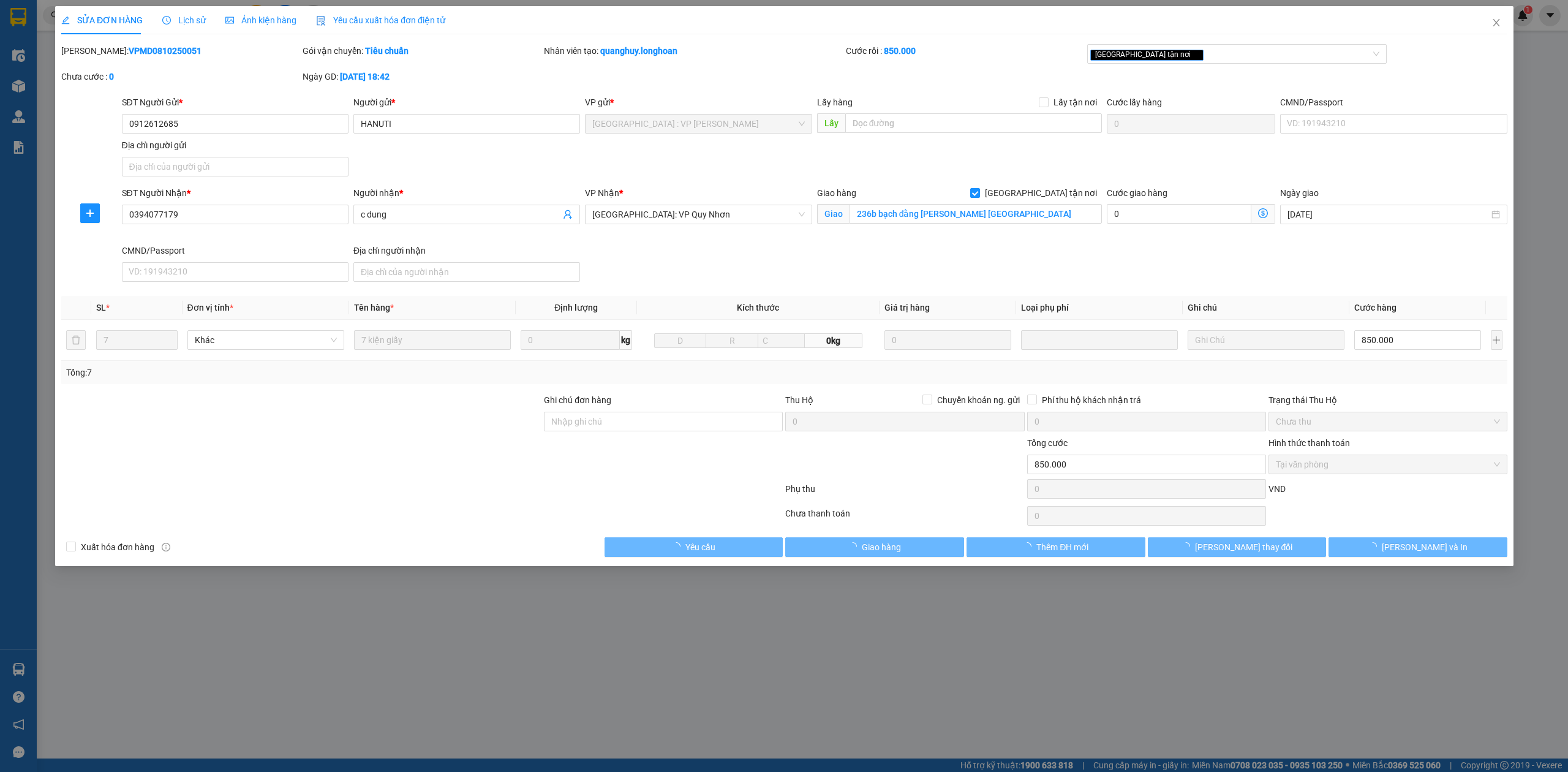
type input "236b bạch đằng [PERSON_NAME] [GEOGRAPHIC_DATA]"
type input "0"
type input "850.000"
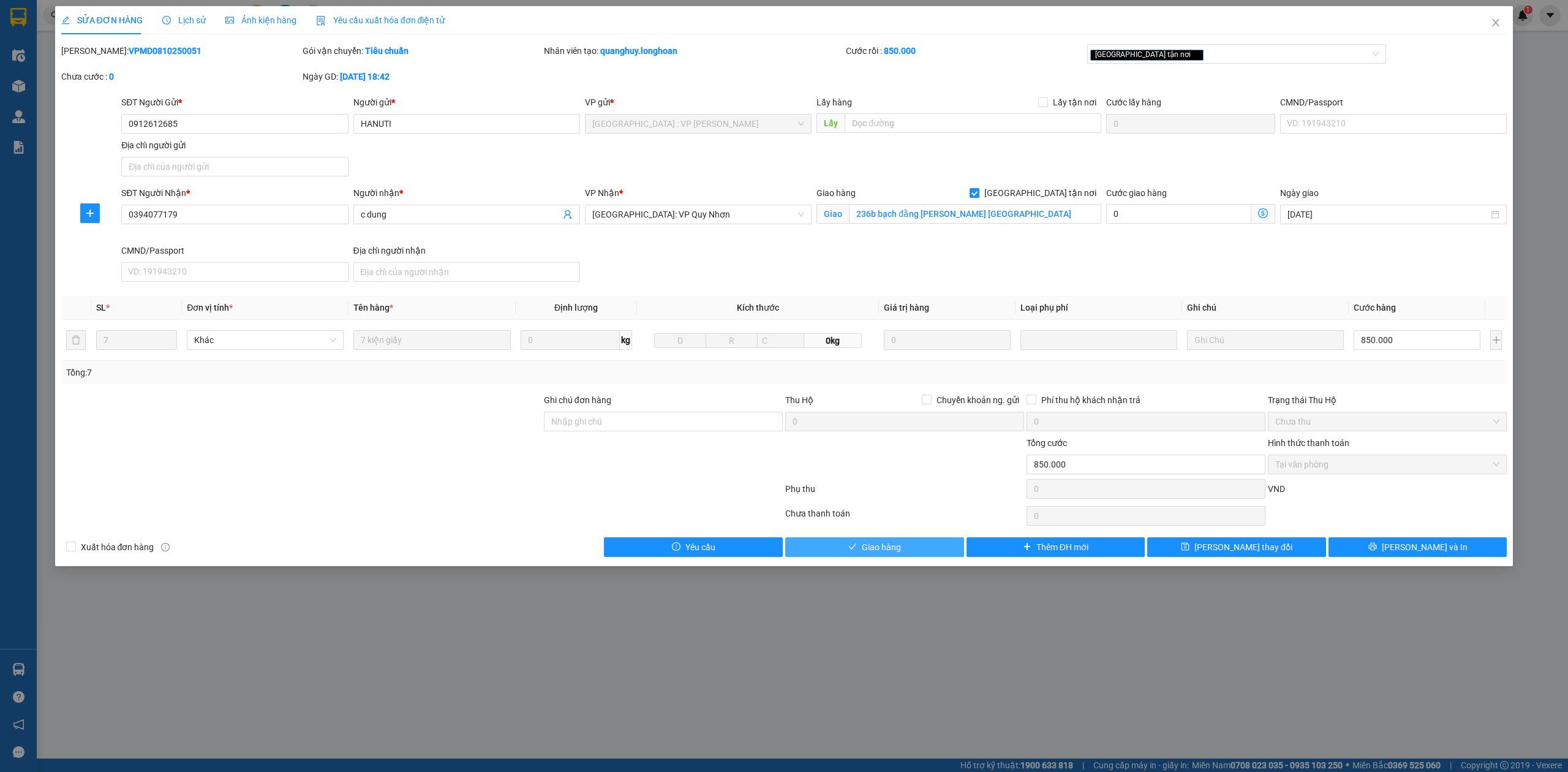
click at [902, 547] on button "Giao hàng" at bounding box center [875, 547] width 179 height 20
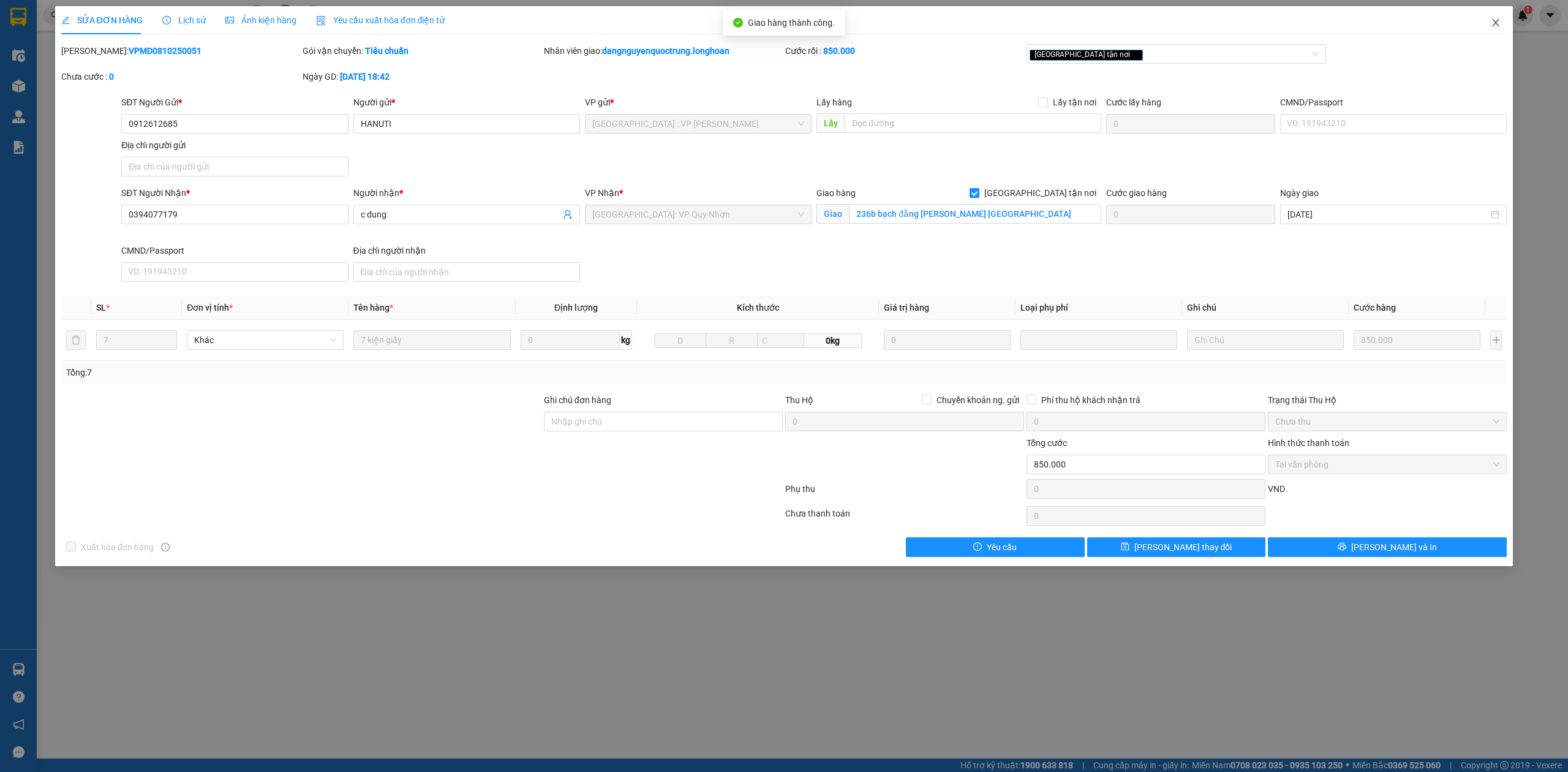
click at [1500, 27] on icon "close" at bounding box center [1496, 23] width 10 height 10
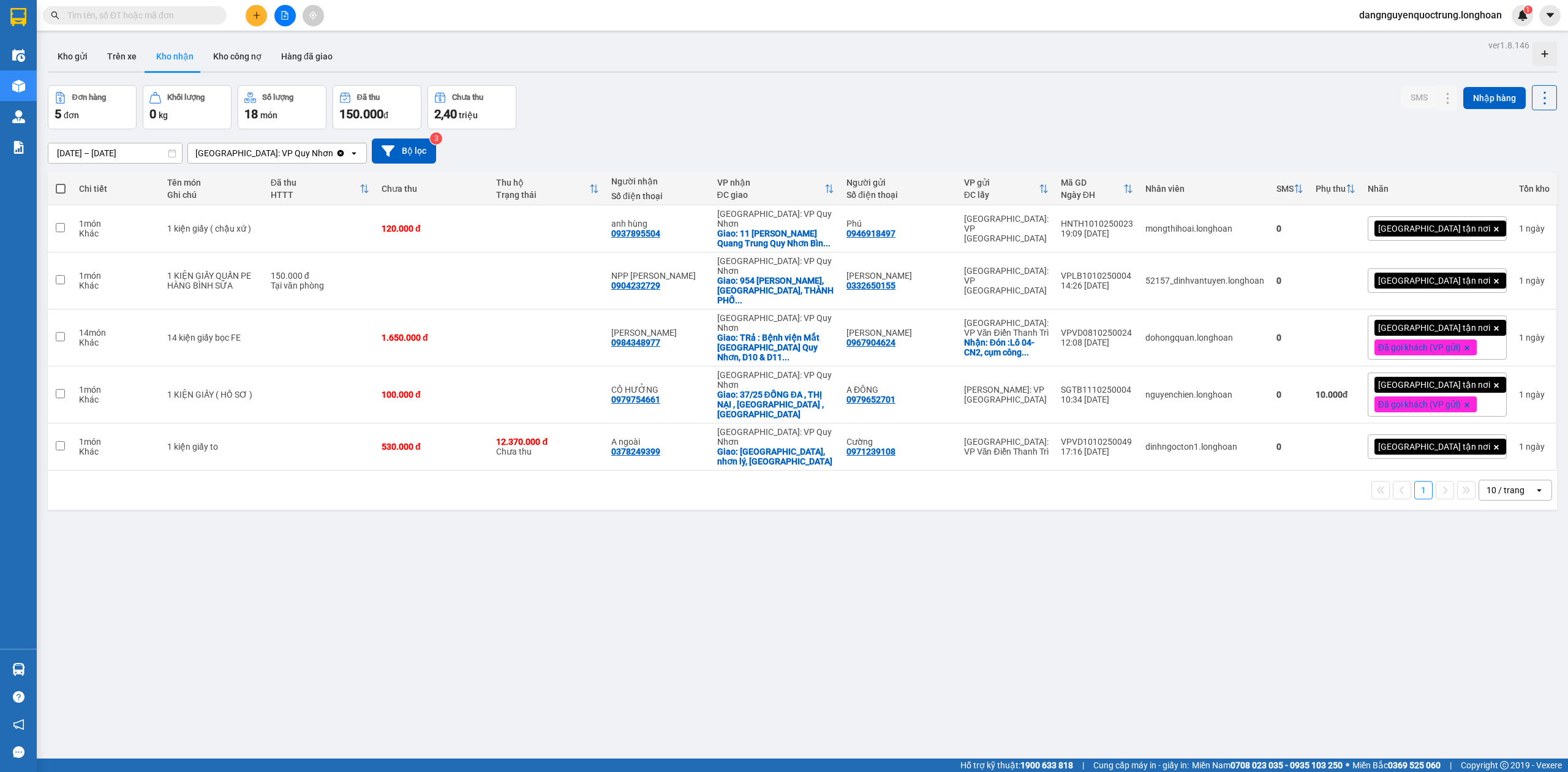
click at [1100, 528] on div "ver 1.8.146 Kho gửi Trên xe Kho nhận Kho công nợ Hàng đã giao Đơn hàng 5 đơn Kh…" at bounding box center [803, 422] width 1519 height 772
click at [1535, 485] on icon "open" at bounding box center [1540, 490] width 10 height 10
click at [1482, 579] on div "100 / trang" at bounding box center [1503, 588] width 73 height 22
drag, startPoint x: 1084, startPoint y: 406, endPoint x: 1149, endPoint y: 410, distance: 65.1
click at [1133, 437] on div "VPVD1010250049" at bounding box center [1097, 442] width 73 height 10
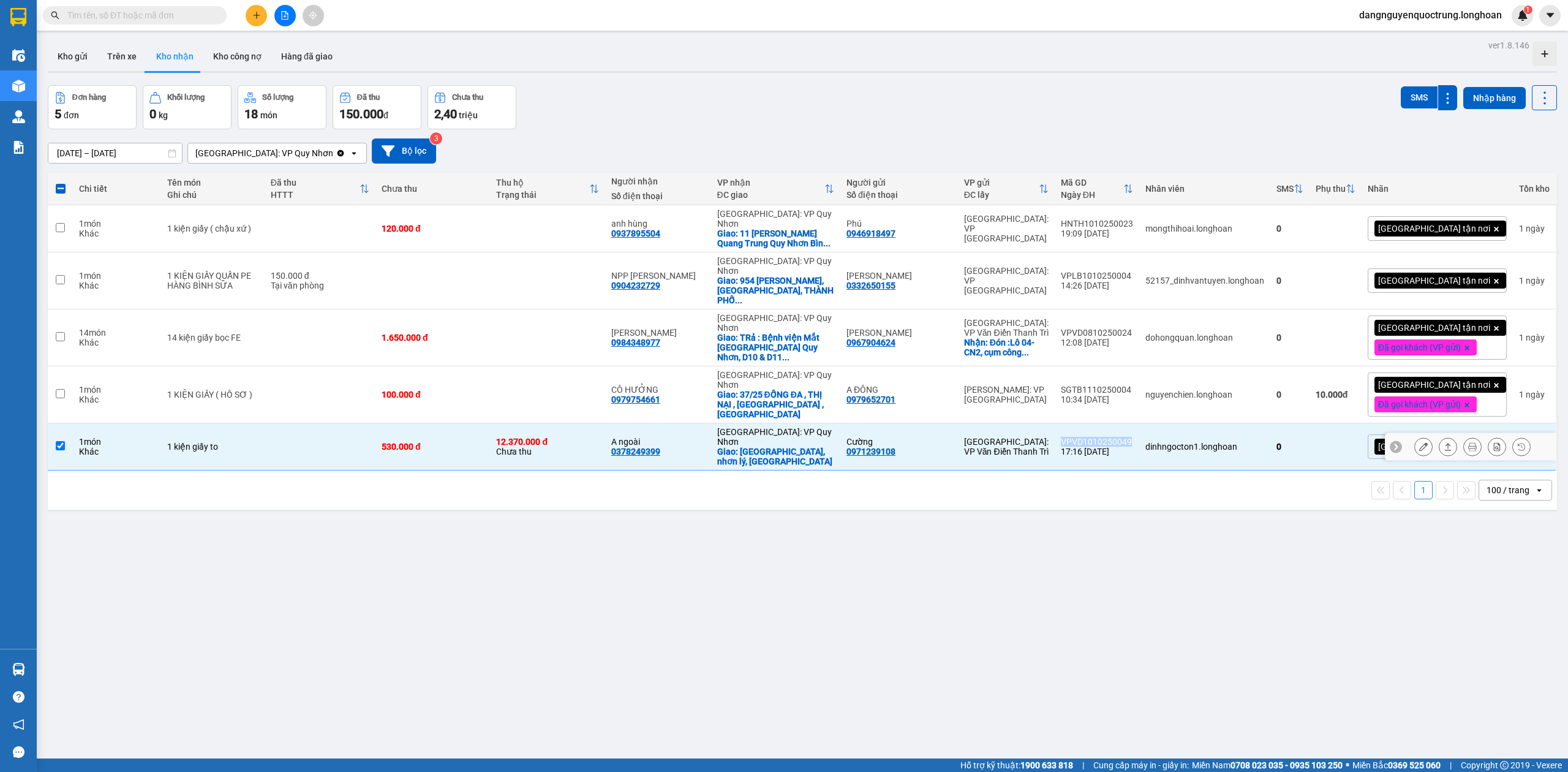
copy div "VPVD1010250049"
click at [1439, 552] on div "ver 1.8.146 Kho gửi Trên xe Kho nhận Kho công nợ Hàng đã giao Đơn hàng 5 đơn Kh…" at bounding box center [803, 422] width 1519 height 772
click at [60, 441] on input "checkbox" at bounding box center [60, 446] width 9 height 9
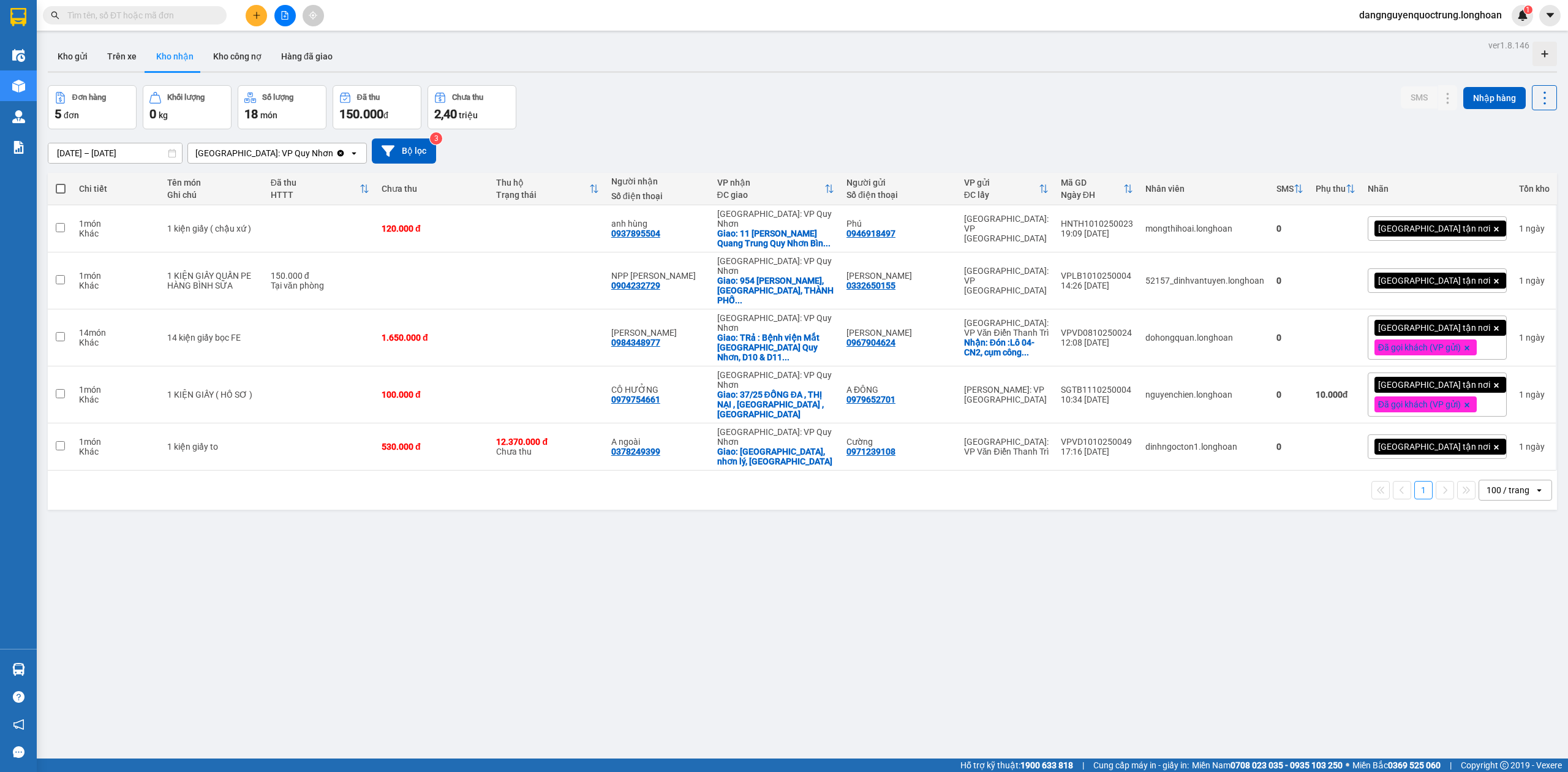
click at [292, 581] on div "ver 1.8.146 Kho gửi Trên xe Kho nhận Kho công nợ Hàng đã giao Đơn hàng 5 đơn Kh…" at bounding box center [803, 422] width 1519 height 772
click at [1277, 628] on div "ver 1.8.146 Kho gửi Trên xe Kho nhận Kho công nợ Hàng đã giao Đơn hàng 5 đơn Kh…" at bounding box center [803, 422] width 1519 height 772
drag, startPoint x: 873, startPoint y: 418, endPoint x: 930, endPoint y: 420, distance: 57.0
click at [930, 437] on div "Cường 0971239108" at bounding box center [899, 446] width 105 height 20
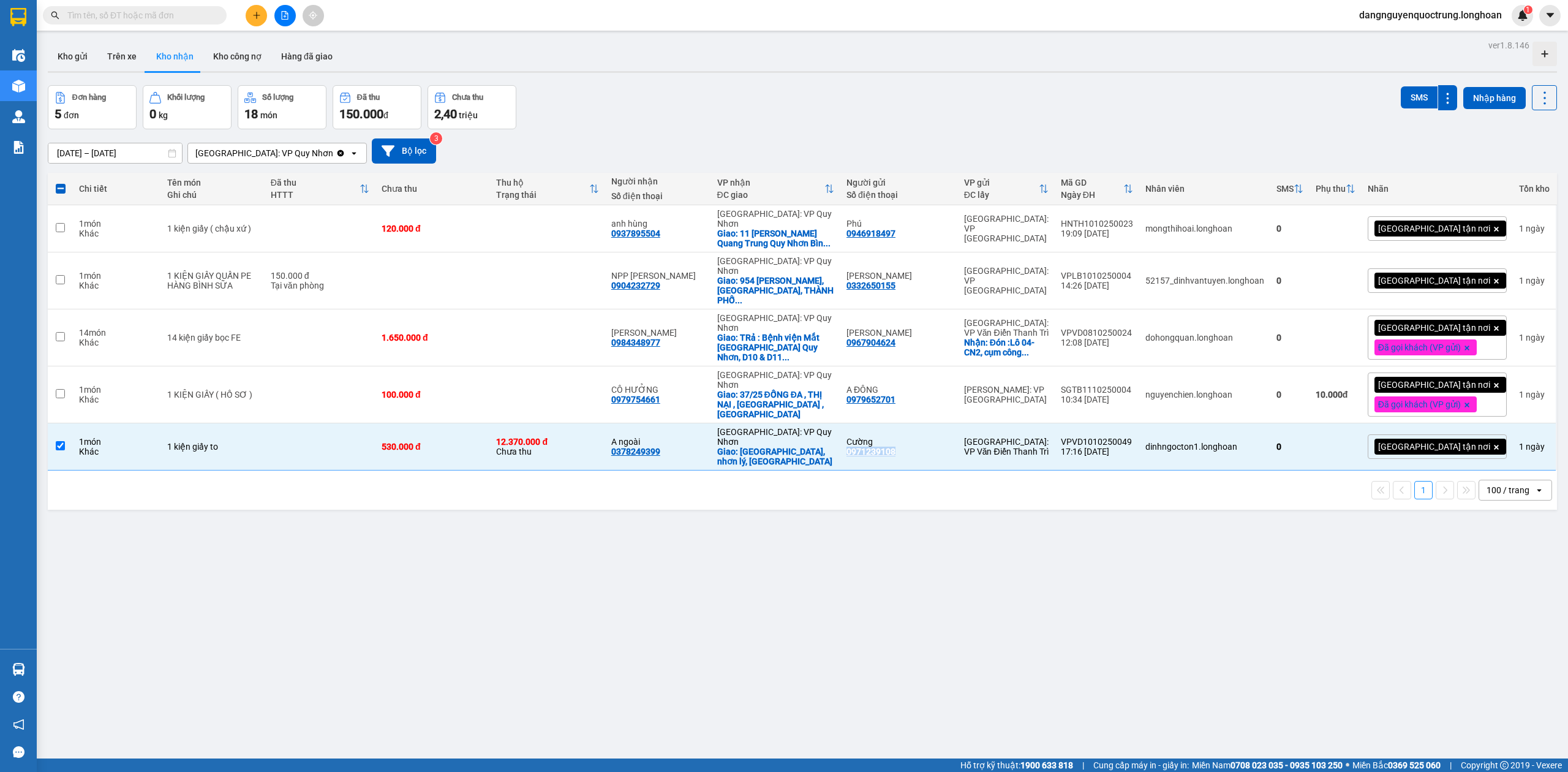
copy div "0971239108"
click at [693, 471] on div "1 100 / trang open" at bounding box center [803, 490] width 1509 height 39
drag, startPoint x: 631, startPoint y: 407, endPoint x: 680, endPoint y: 412, distance: 49.3
click at [680, 424] on tr "1 món Khác 1 kiện giấy to 530.000 đ 12.370.000 đ Chưa thu A ngoài 0378249399 [G…" at bounding box center [803, 447] width 1509 height 47
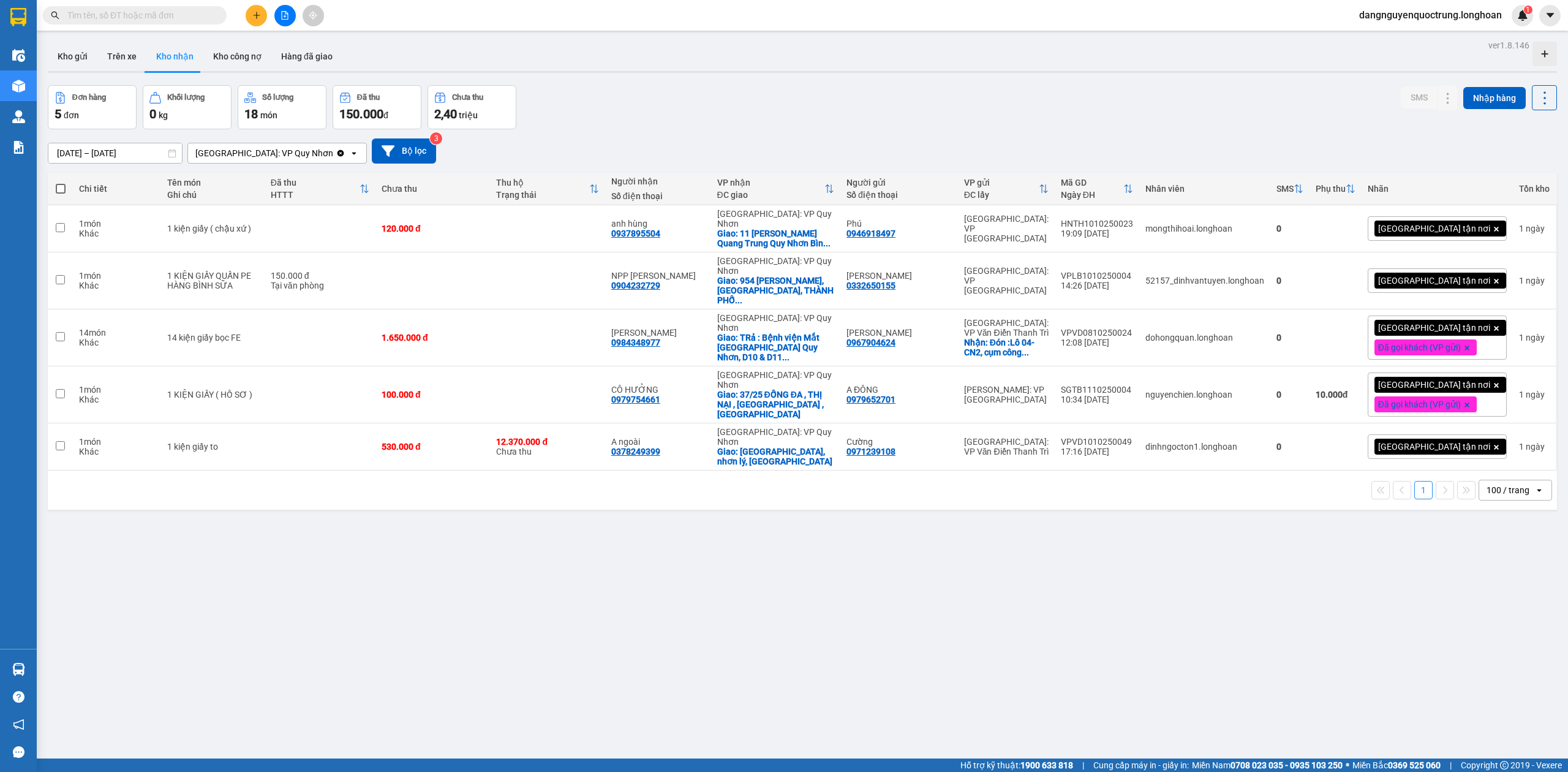
click at [673, 471] on div "1 100 / trang open" at bounding box center [803, 490] width 1509 height 39
drag, startPoint x: 640, startPoint y: 408, endPoint x: 687, endPoint y: 422, distance: 49.0
click at [687, 437] on div "A ngoài 0378249399" at bounding box center [658, 446] width 94 height 20
checkbox input "true"
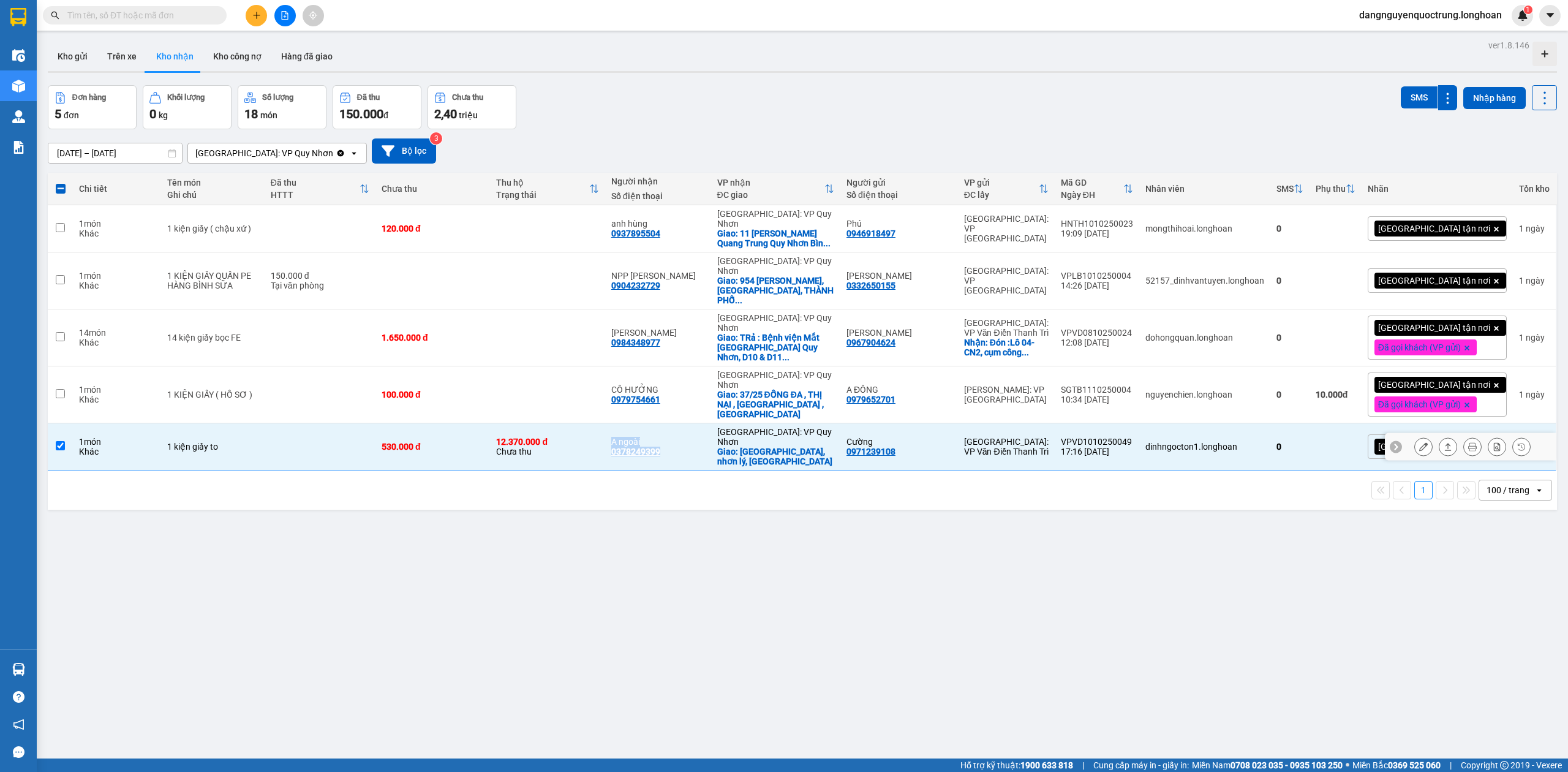
copy div "A ngoài 0378249399"
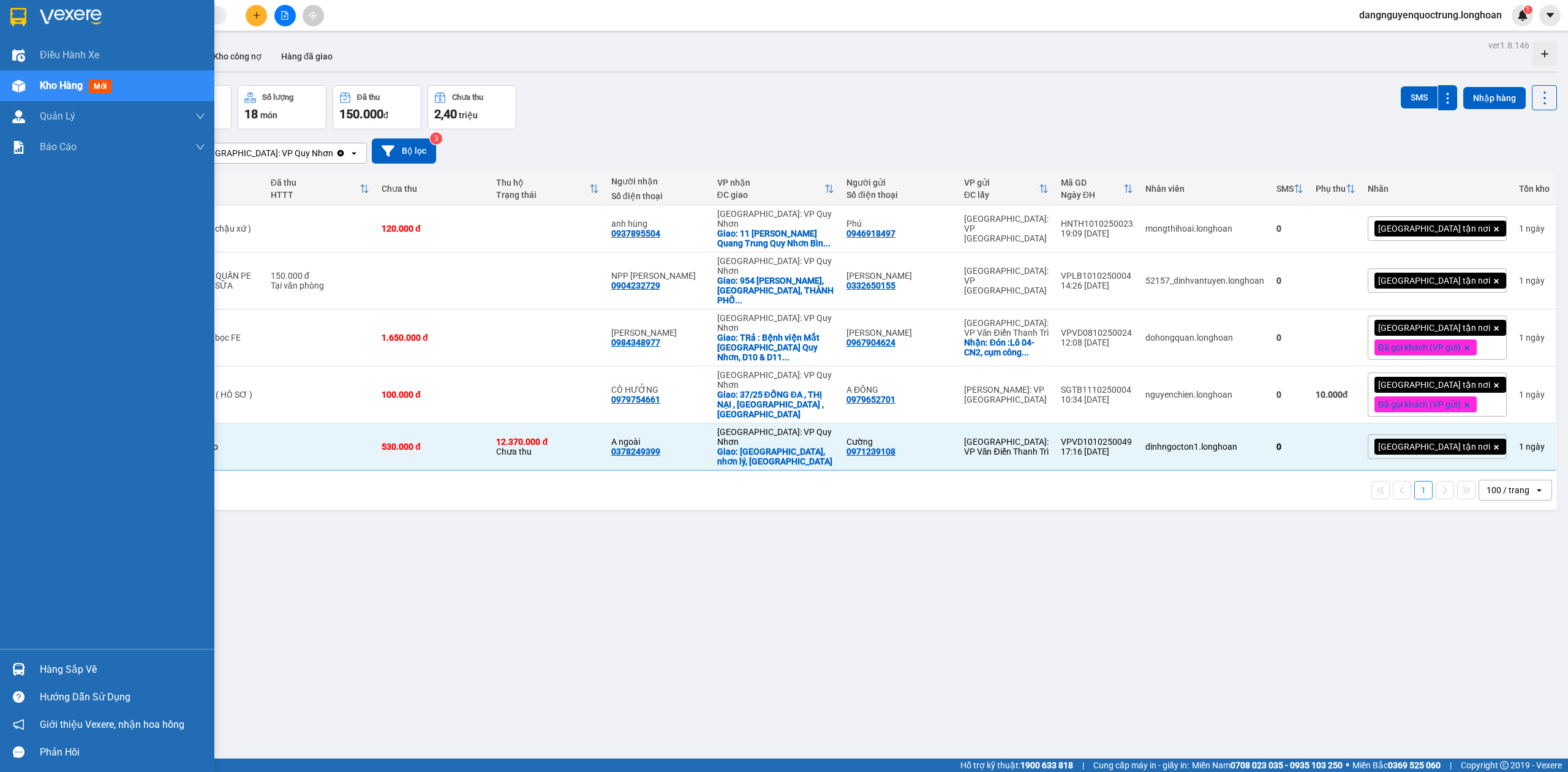
click at [10, 674] on div at bounding box center [19, 670] width 21 height 21
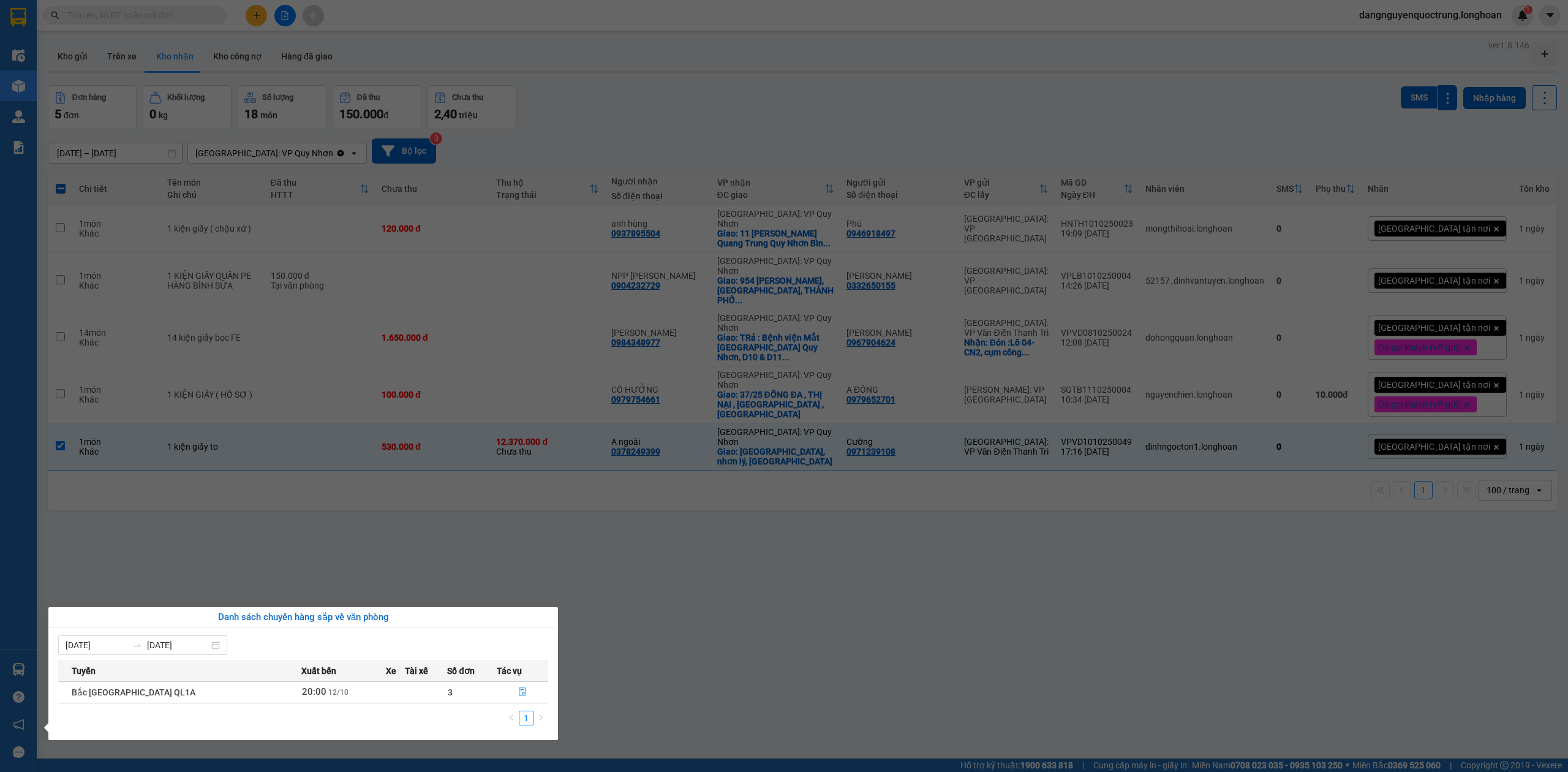
click at [744, 636] on section "Kết quả tìm kiếm ( 0 ) Bộ lọc No Data dangnguyenquoctrung.longhoan 1 Điều hành …" at bounding box center [784, 386] width 1568 height 772
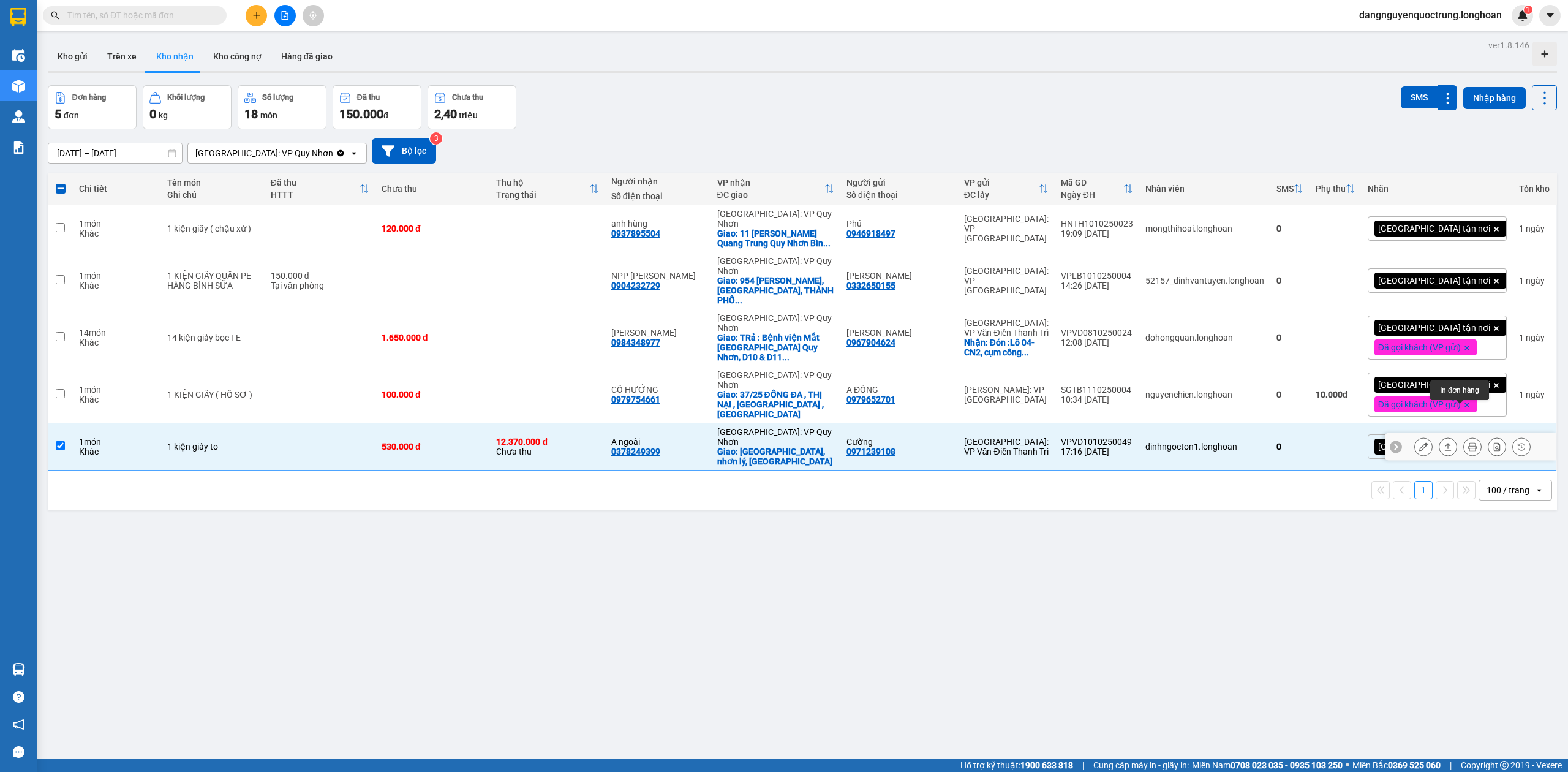
click at [1468, 442] on icon at bounding box center [1473, 447] width 9 height 9
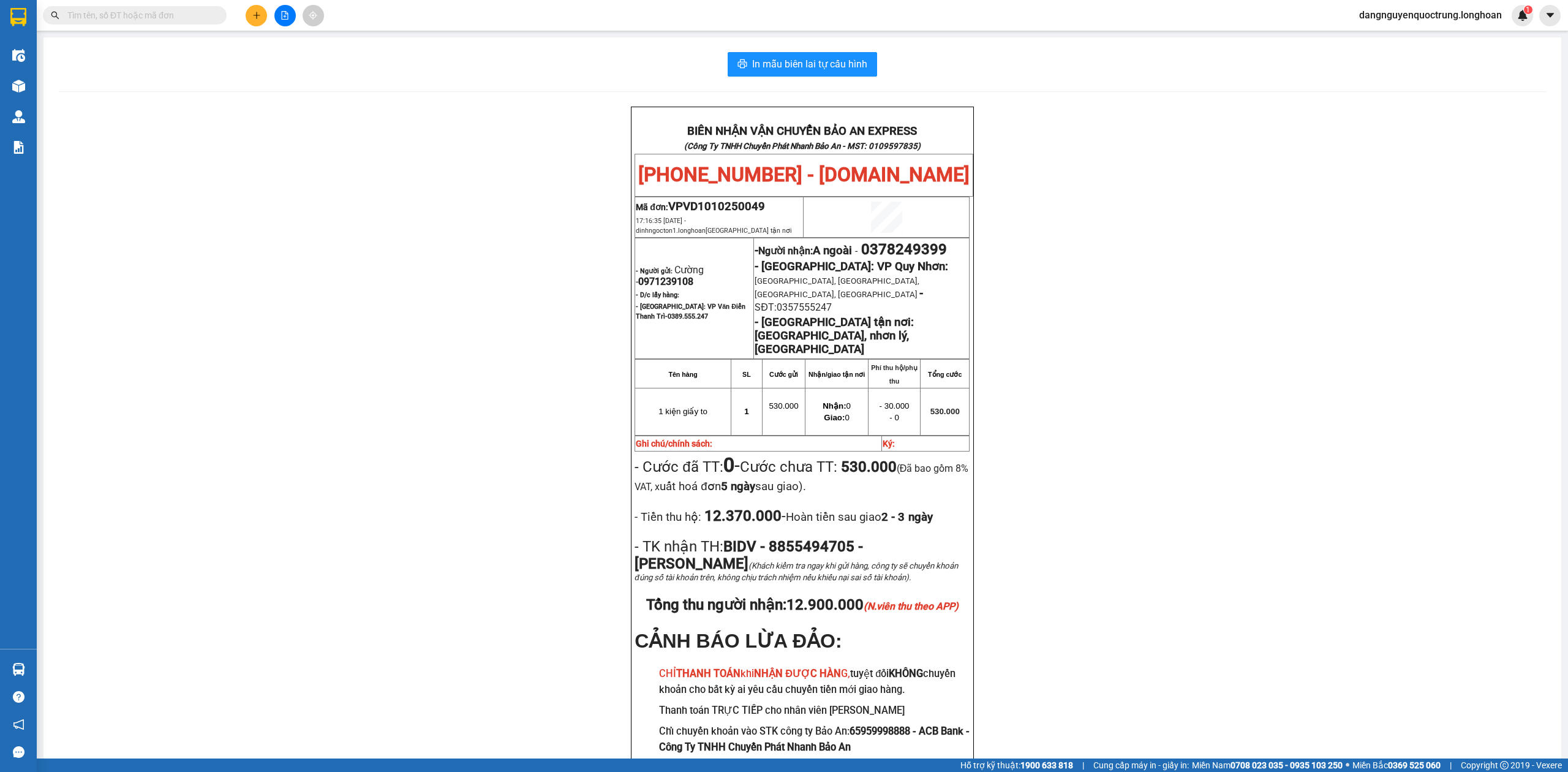
click at [1259, 471] on div "BIÊN NHẬN VẬN CHUYỂN BẢO AN EXPRESS (Công Ty TNHH Chuyển Phát Nhanh Bảo An - MS…" at bounding box center [802, 458] width 1488 height 703
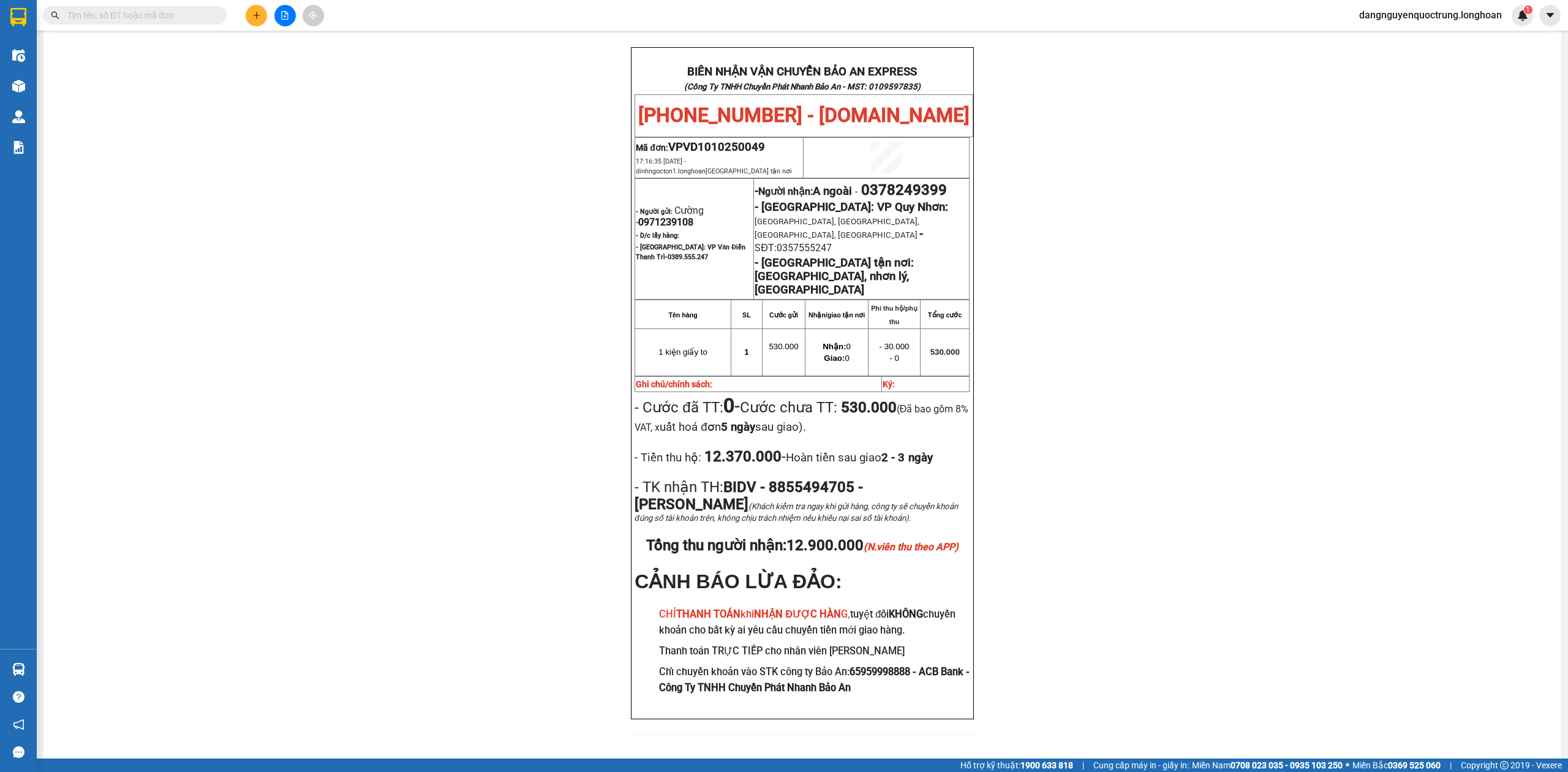
scroll to position [56, 0]
